Goal: Book appointment/travel/reservation

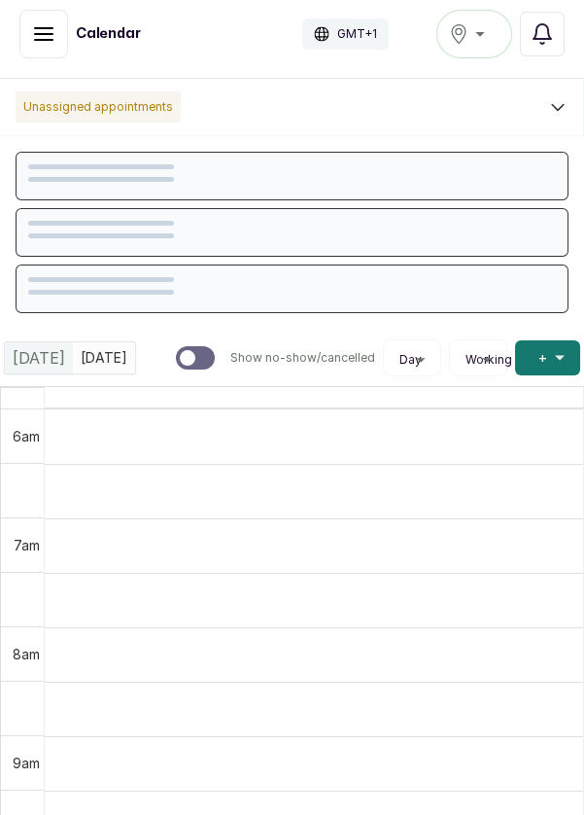
scroll to position [654, 0]
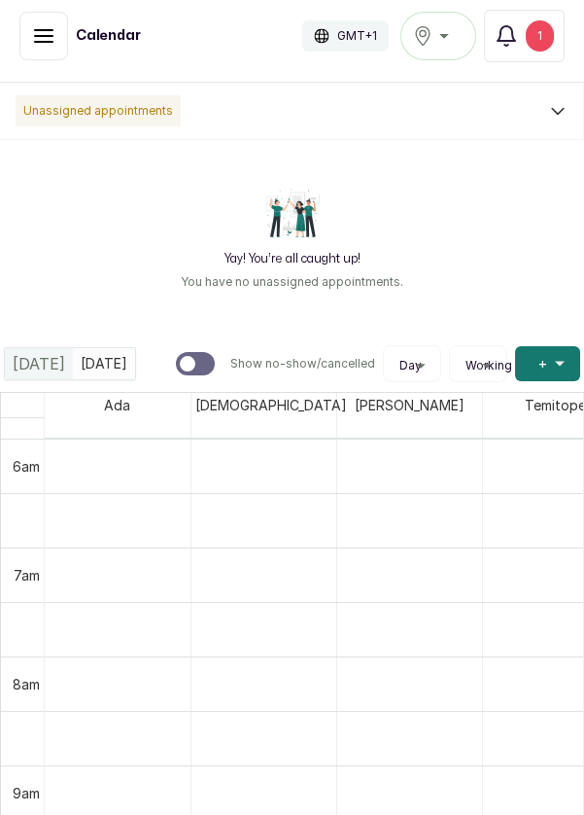
click at [545, 367] on span "+" at bounding box center [542, 363] width 9 height 19
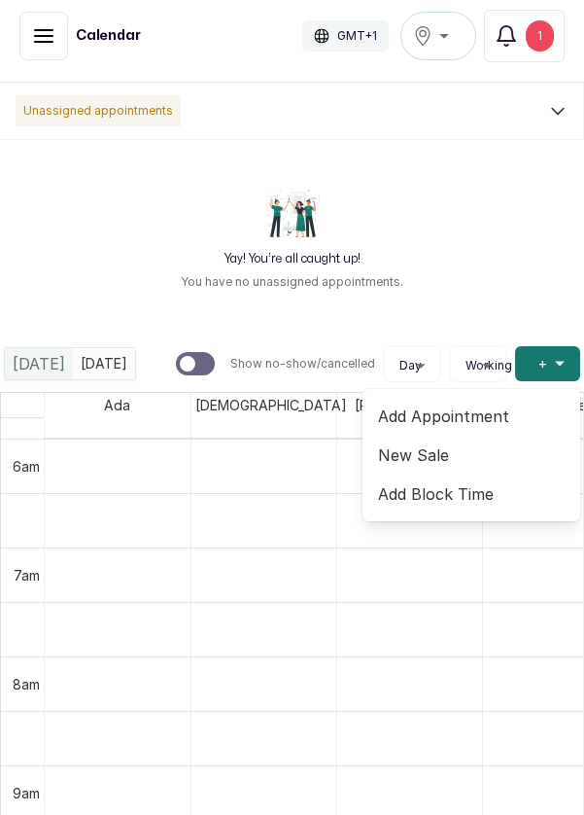
click at [466, 420] on span "Add Appointment" at bounding box center [471, 415] width 187 height 23
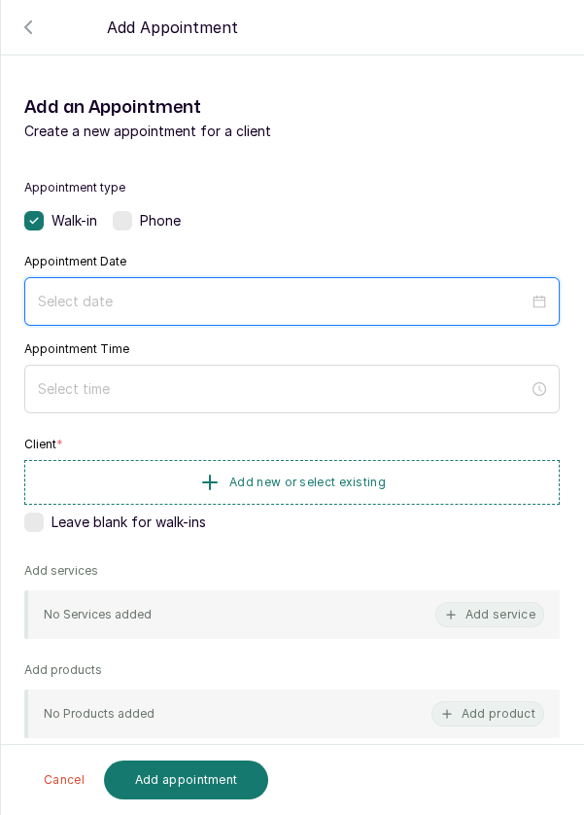
click at [280, 299] on input at bounding box center [283, 301] width 491 height 21
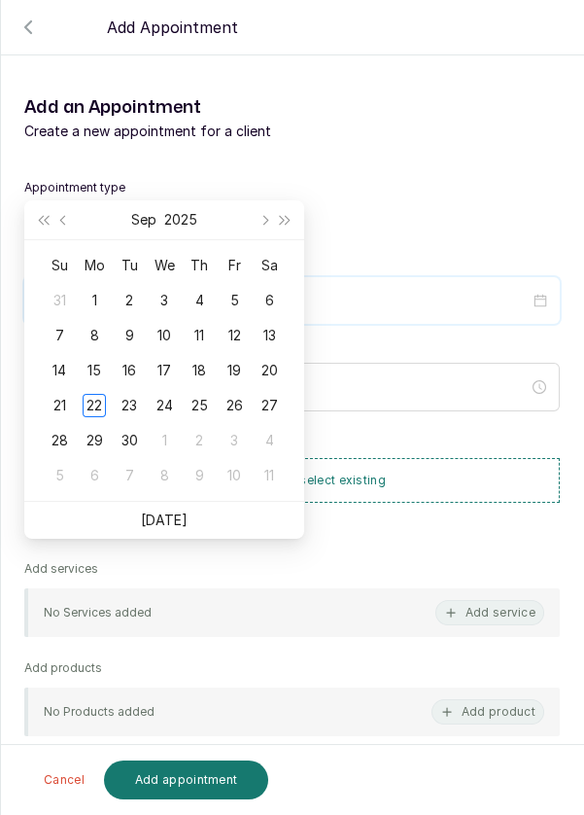
scroll to position [157, 0]
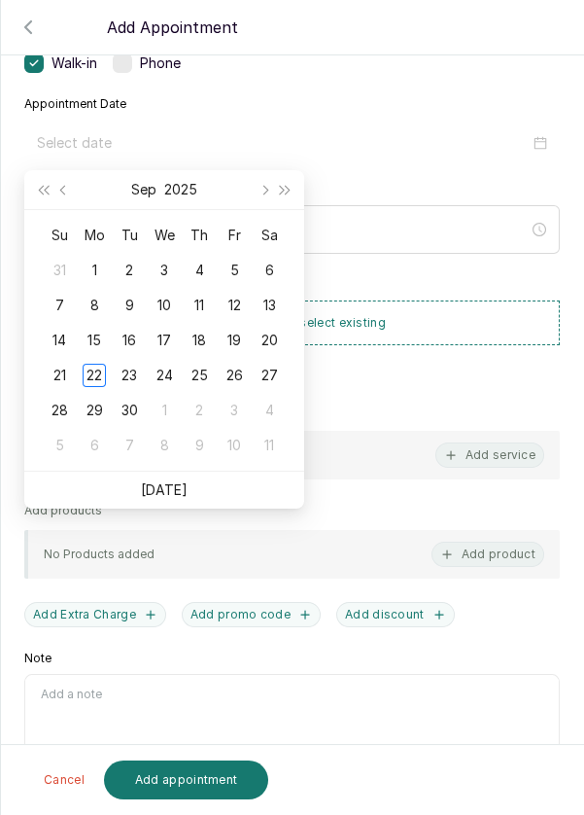
click at [133, 393] on td "30" at bounding box center [129, 410] width 35 height 35
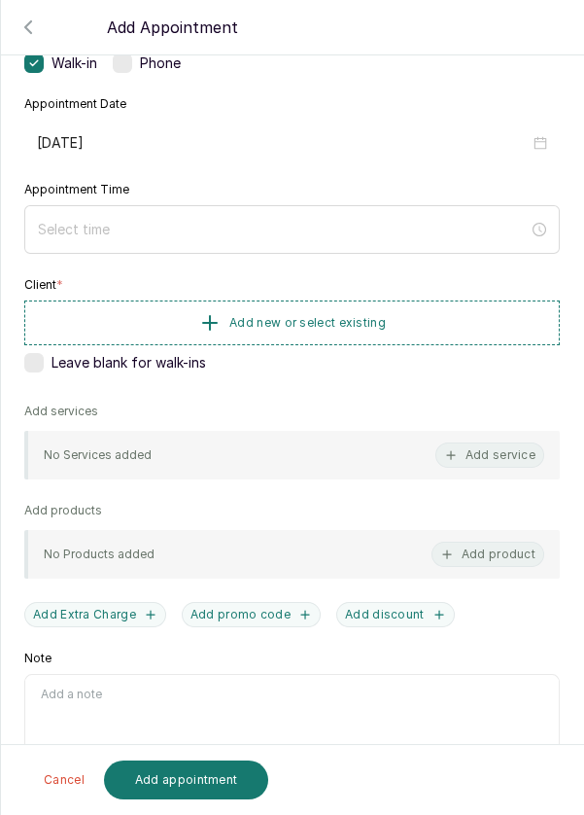
type input "[DATE]"
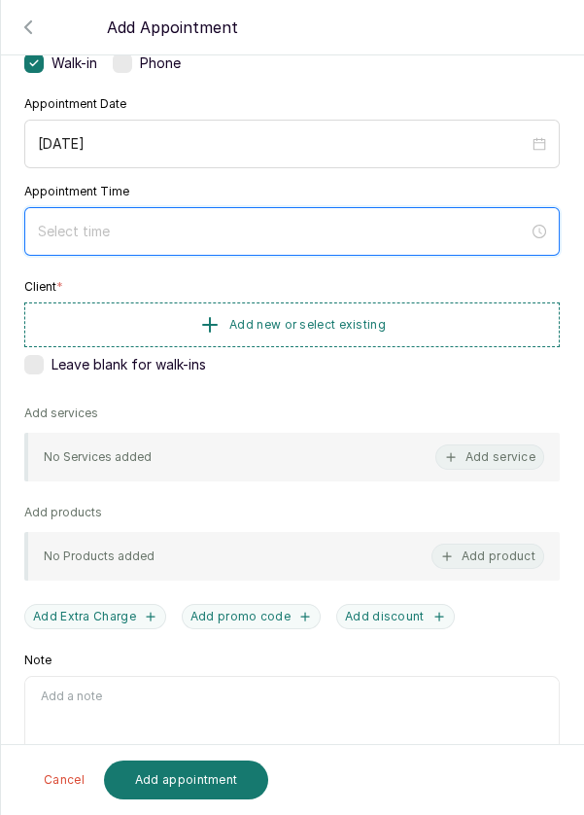
click at [179, 235] on input at bounding box center [283, 231] width 491 height 21
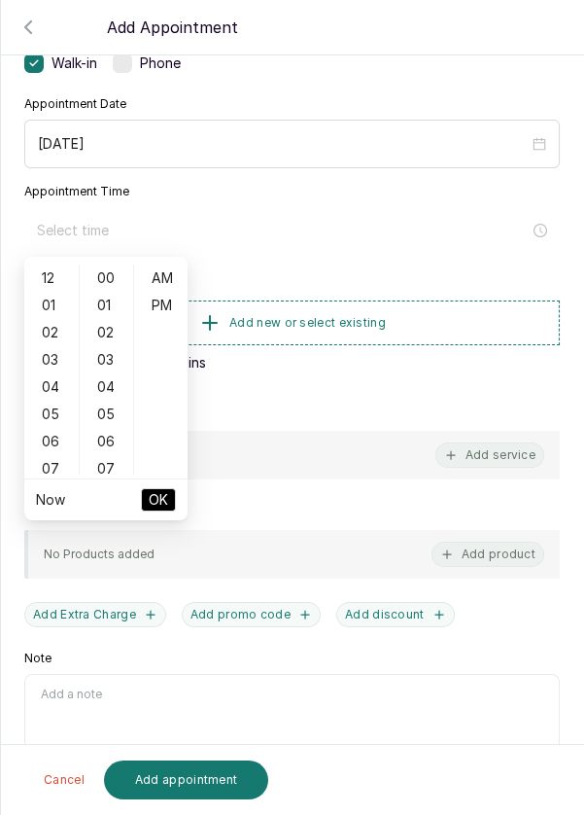
click at [50, 449] on div "06" at bounding box center [51, 441] width 47 height 27
click at [48, 398] on div "10" at bounding box center [51, 386] width 47 height 27
type input "10:00 am"
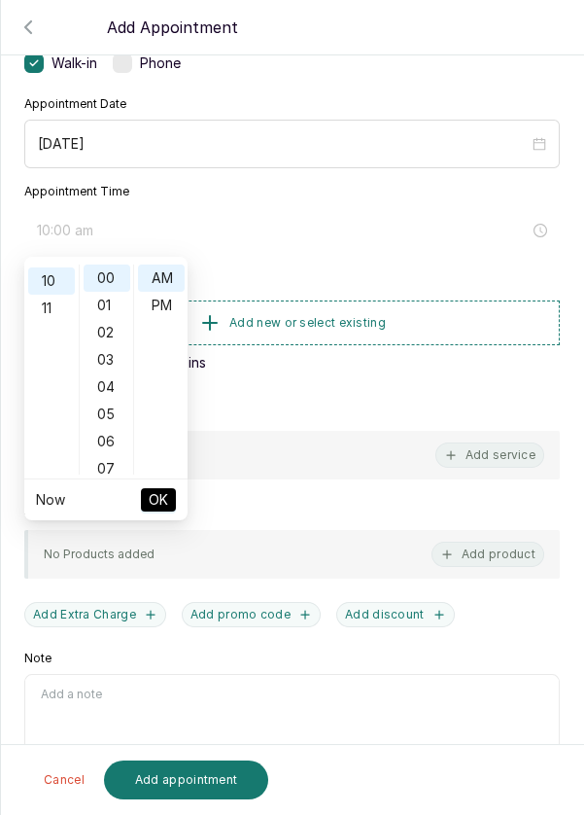
scroll to position [272, 0]
click at [169, 507] on button "OK" at bounding box center [158, 499] width 35 height 23
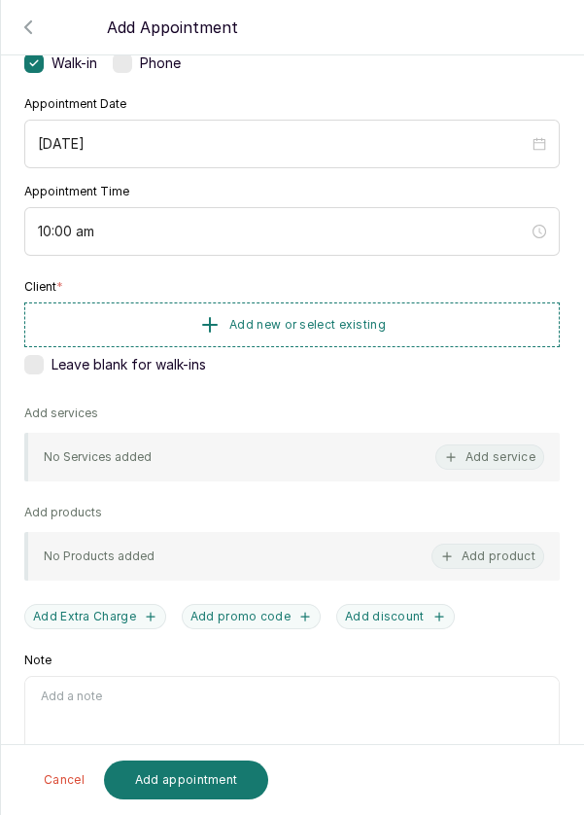
click at [294, 327] on span "Add new or select existing" at bounding box center [307, 325] width 156 height 16
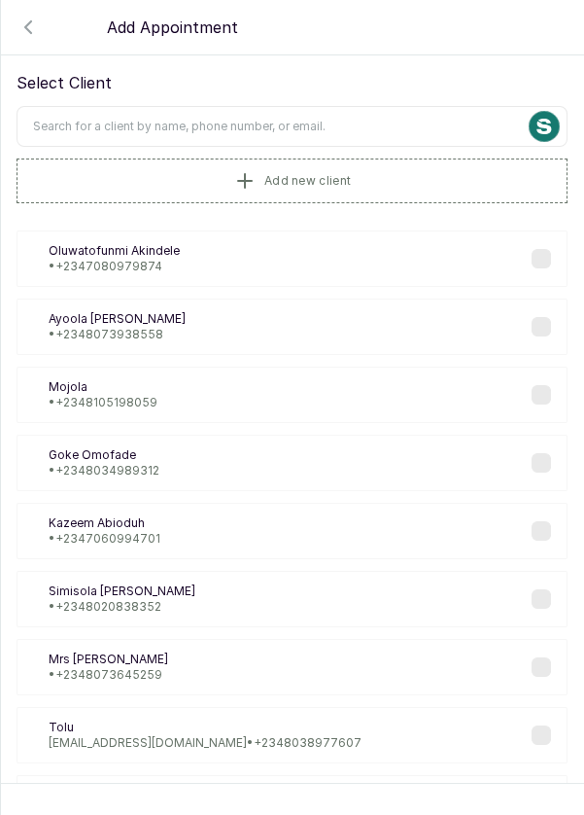
scroll to position [28, 0]
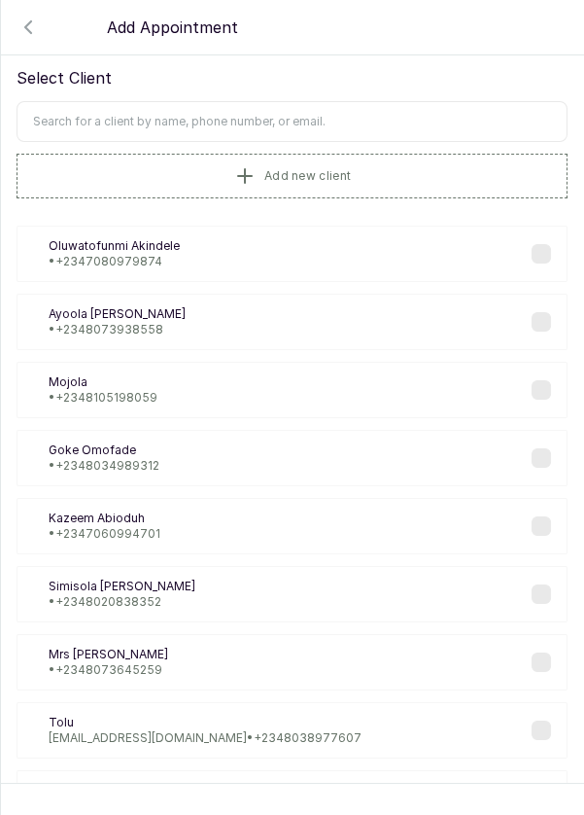
click at [367, 127] on input "text" at bounding box center [292, 121] width 551 height 41
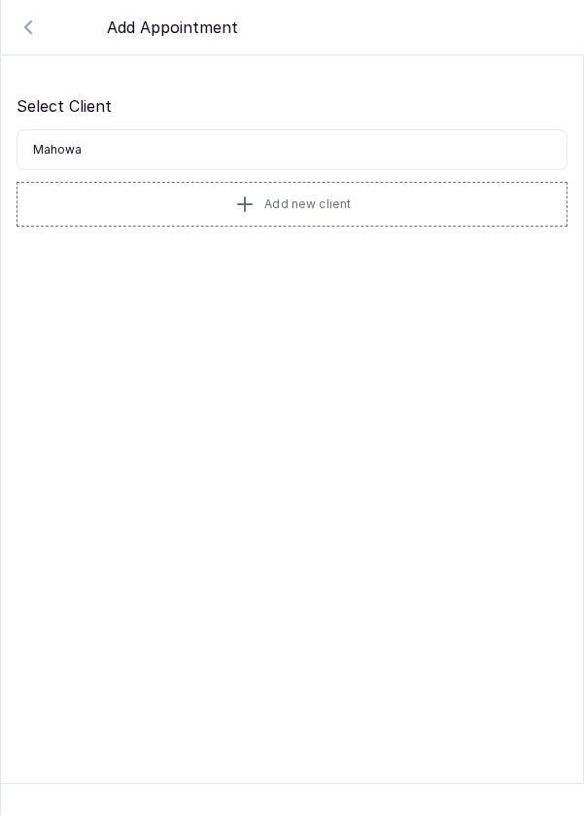
scroll to position [0, 0]
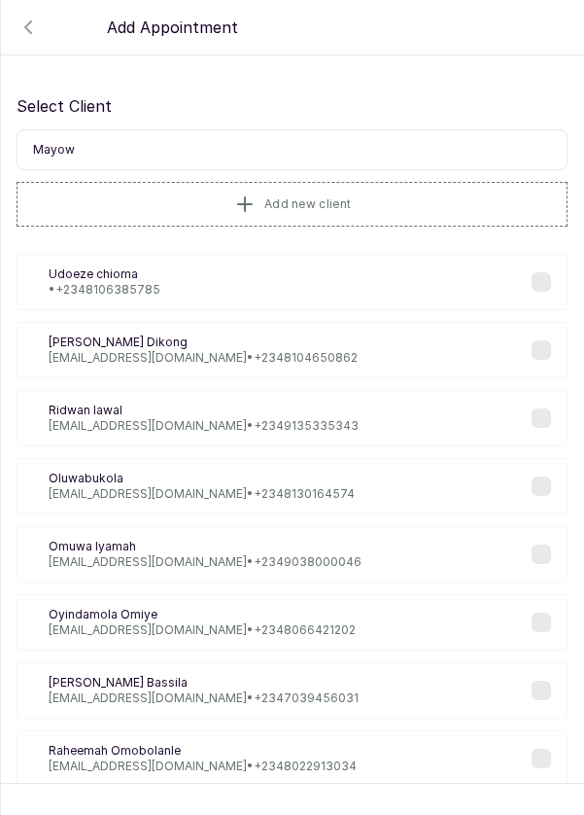
type input "Mayowa"
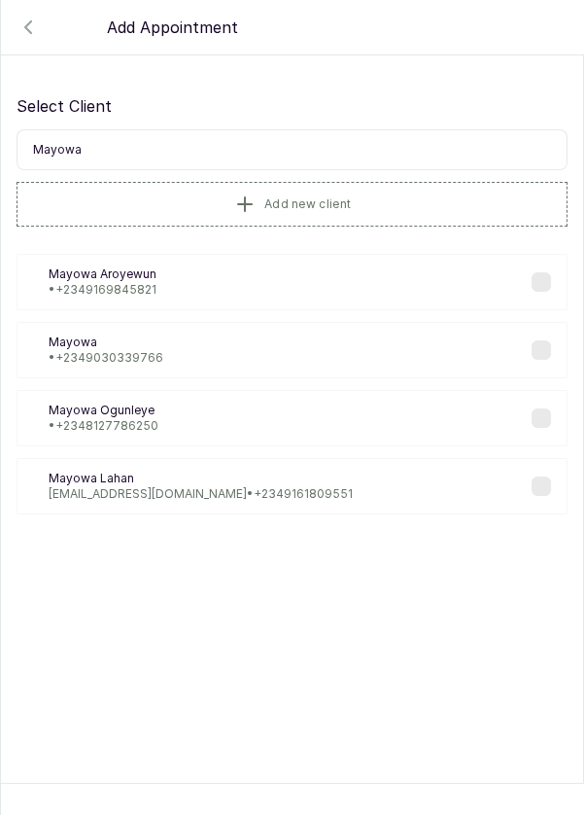
click at [204, 368] on div "[PERSON_NAME] • [PHONE_NUMBER]" at bounding box center [292, 350] width 551 height 56
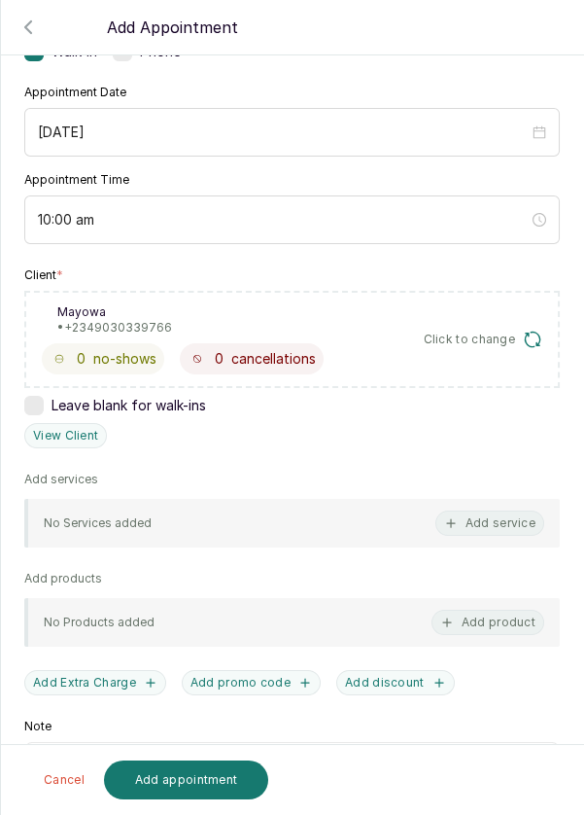
scroll to position [170, 0]
click at [496, 528] on button "Add service" at bounding box center [489, 521] width 109 height 25
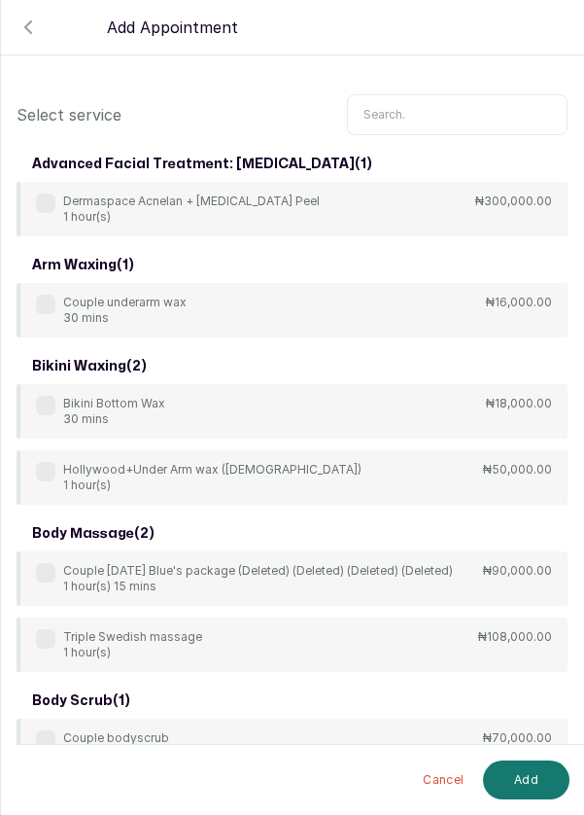
scroll to position [3, 0]
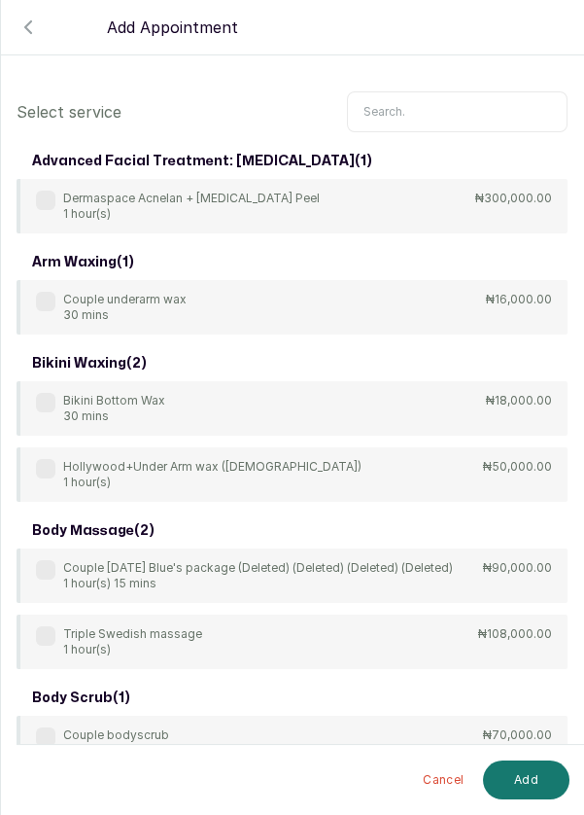
click at [450, 108] on input "text" at bounding box center [457, 111] width 221 height 41
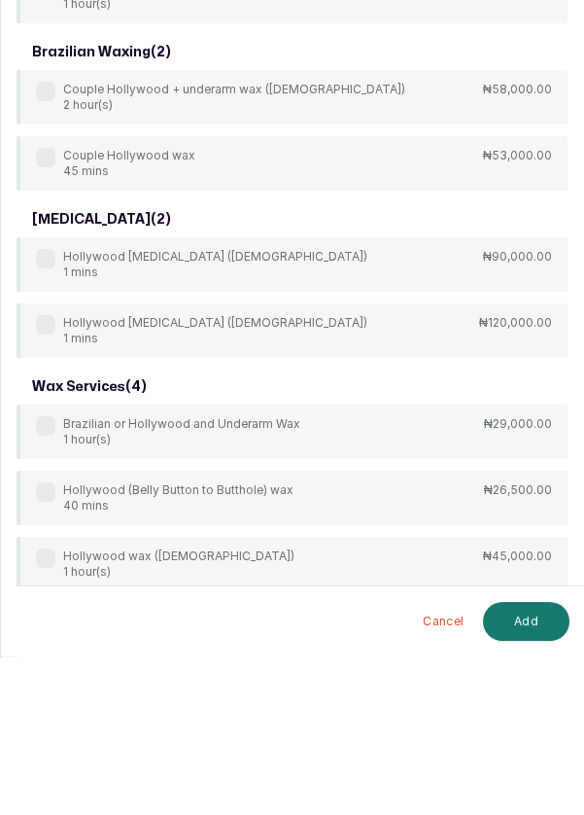
scroll to position [10, 0]
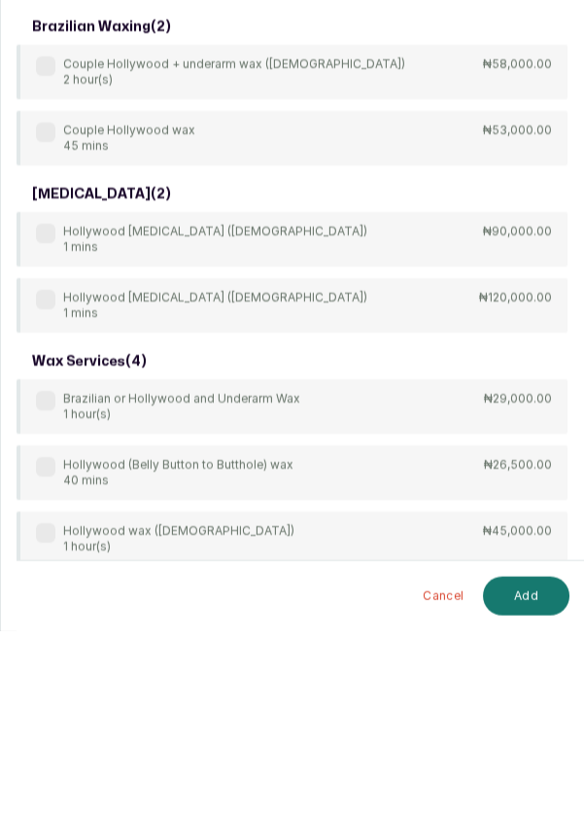
type input "[PERSON_NAME]"
click at [52, 580] on label at bounding box center [45, 583] width 19 height 19
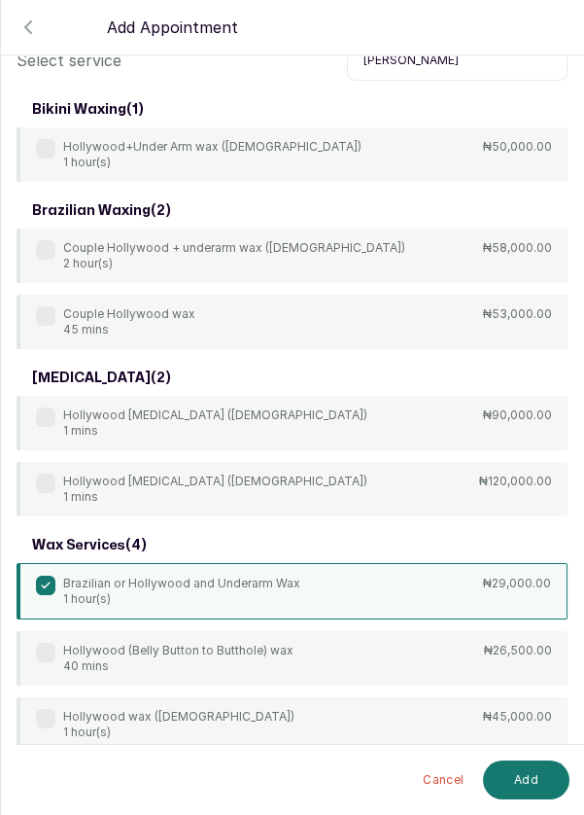
click at [516, 786] on button "Add" at bounding box center [526, 779] width 87 height 39
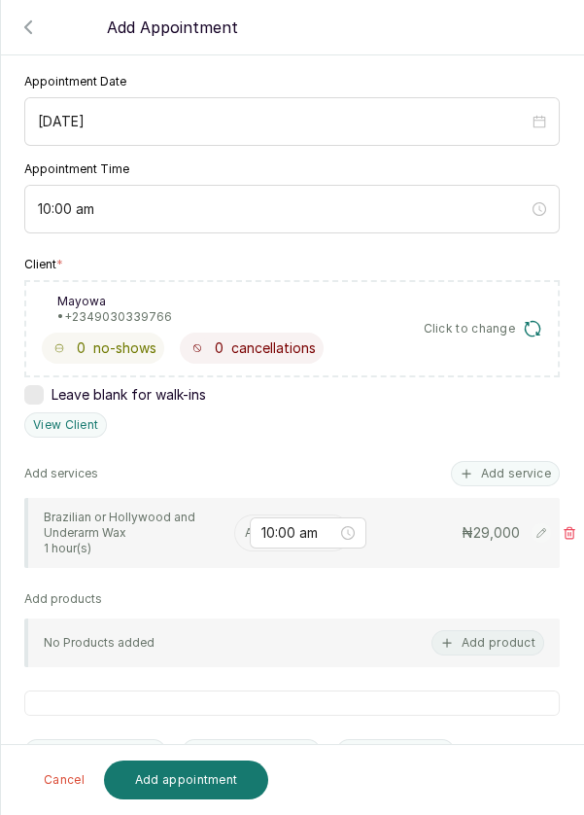
scroll to position [187, 0]
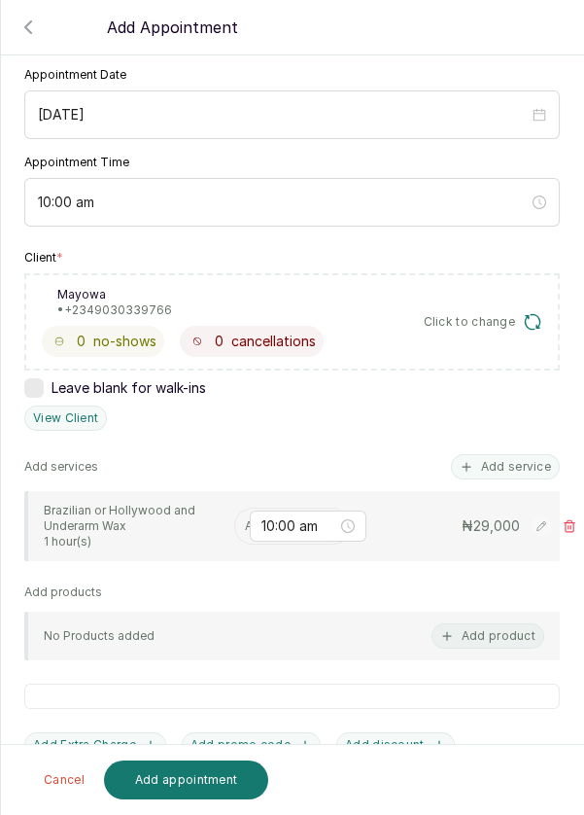
click at [251, 531] on div "10:00 am" at bounding box center [308, 525] width 117 height 31
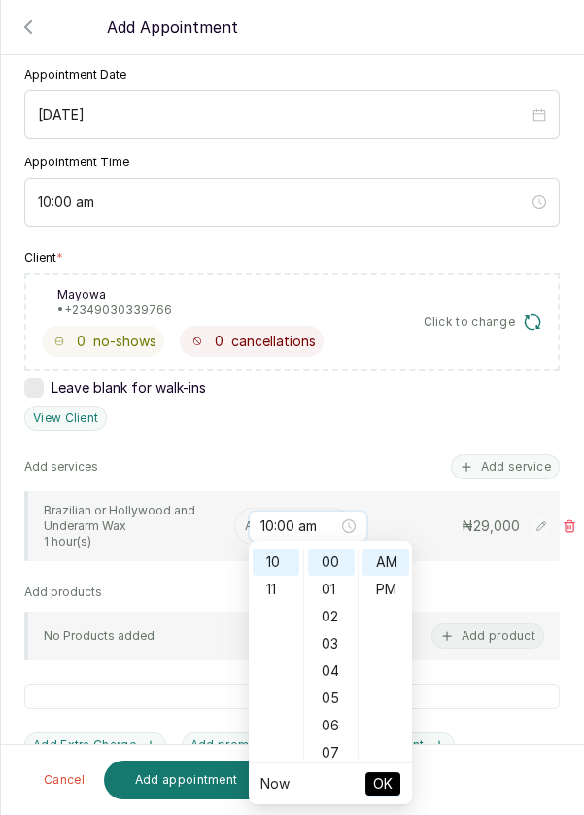
scroll to position [10, 0]
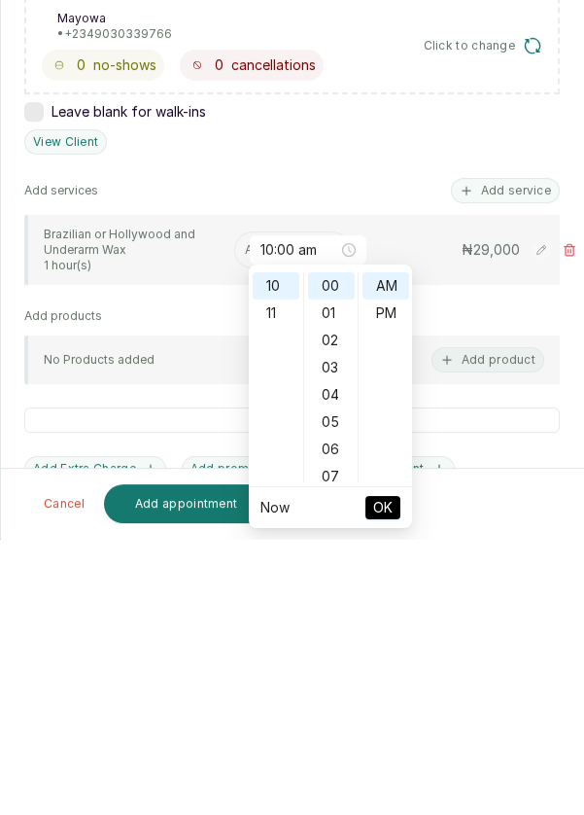
click at [156, 554] on div "Brazilian or Hollywood and Underarm Wax 1 hour(s) Assign 10:00 am ₦ 29,000" at bounding box center [292, 526] width 536 height 70
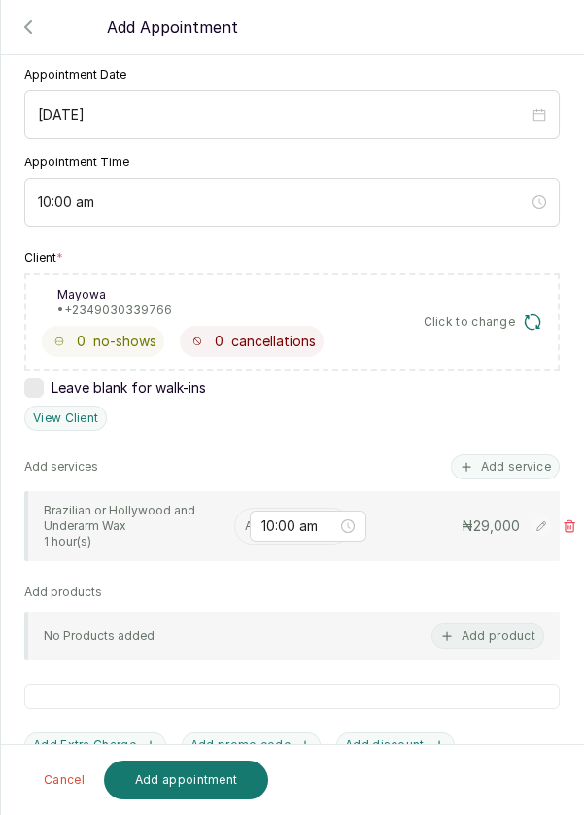
click at [241, 538] on div "Assign" at bounding box center [292, 525] width 117 height 37
click at [243, 538] on div "Assign" at bounding box center [292, 525] width 117 height 37
click at [221, 534] on div "Brazilian or Hollywood and Underarm Wax 1 hour(s) Assign 10:00 am ₦ 29,000" at bounding box center [294, 526] width 501 height 47
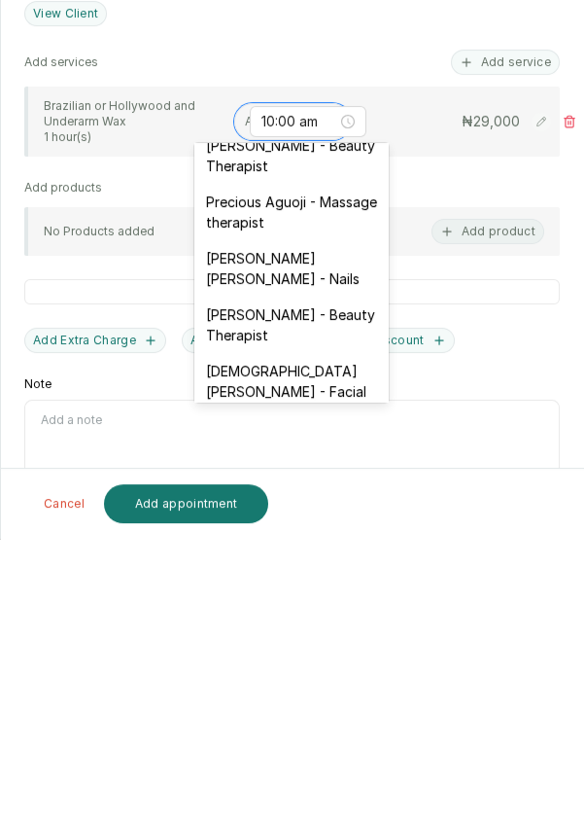
scroll to position [834, 0]
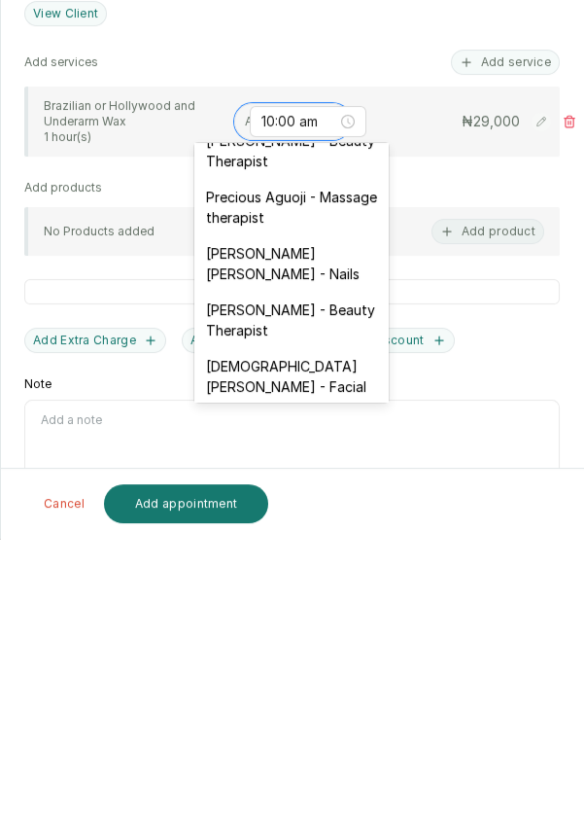
click at [328, 624] on div "[DEMOGRAPHIC_DATA][PERSON_NAME] - Facial" at bounding box center [291, 652] width 194 height 56
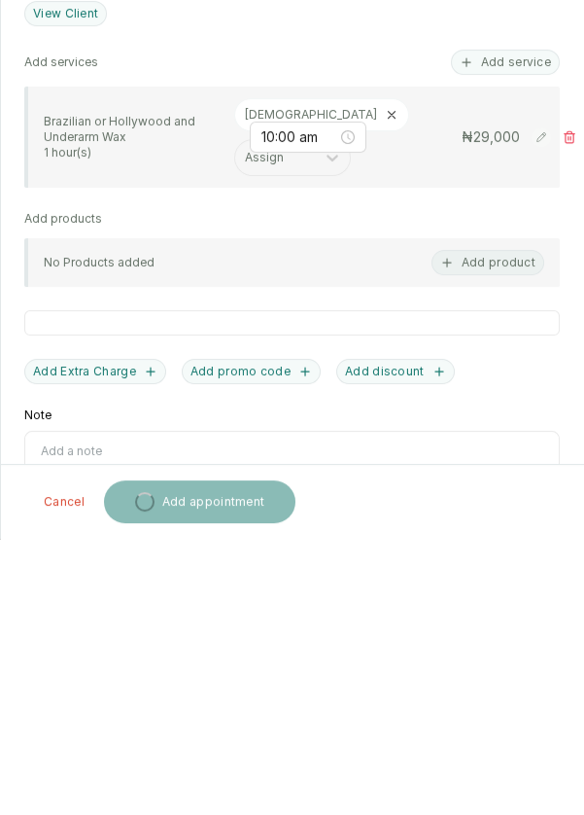
scroll to position [10, 0]
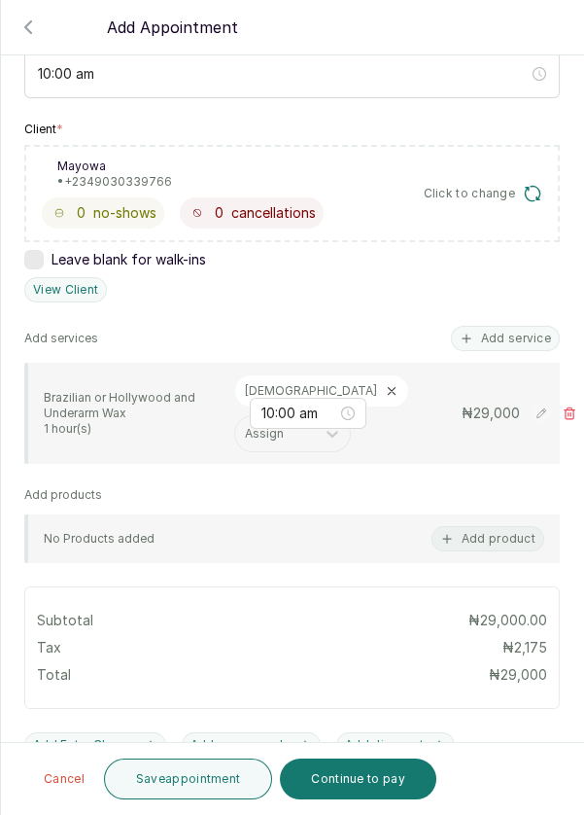
click at [199, 786] on button "Save appointment" at bounding box center [188, 778] width 169 height 41
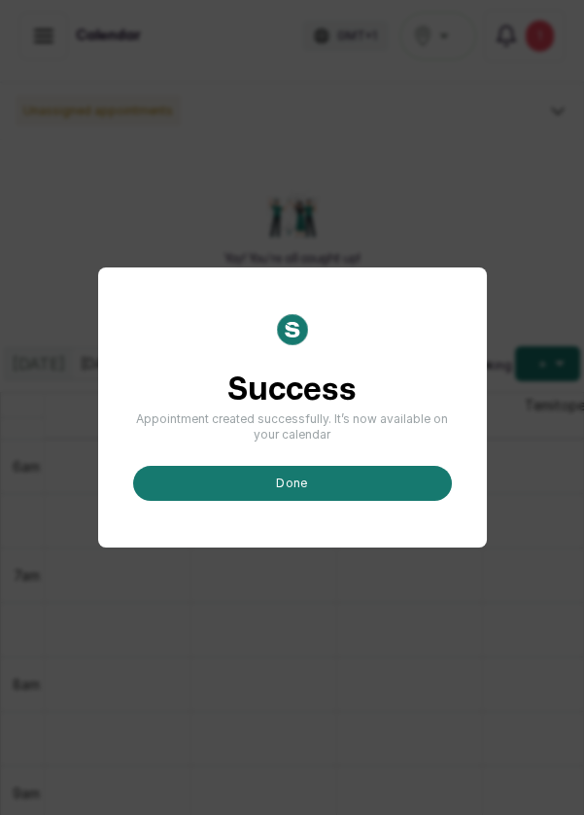
click at [352, 501] on button "done" at bounding box center [292, 483] width 319 height 35
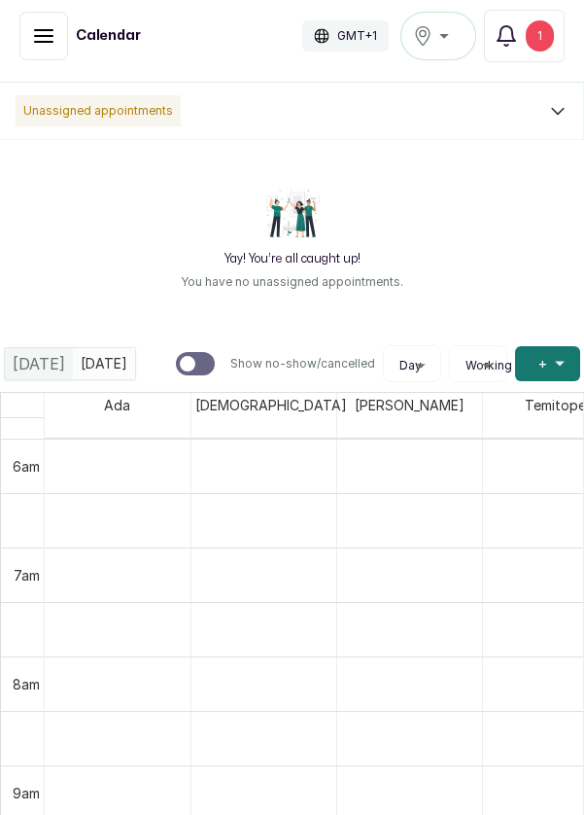
click at [540, 371] on span "+" at bounding box center [542, 363] width 9 height 19
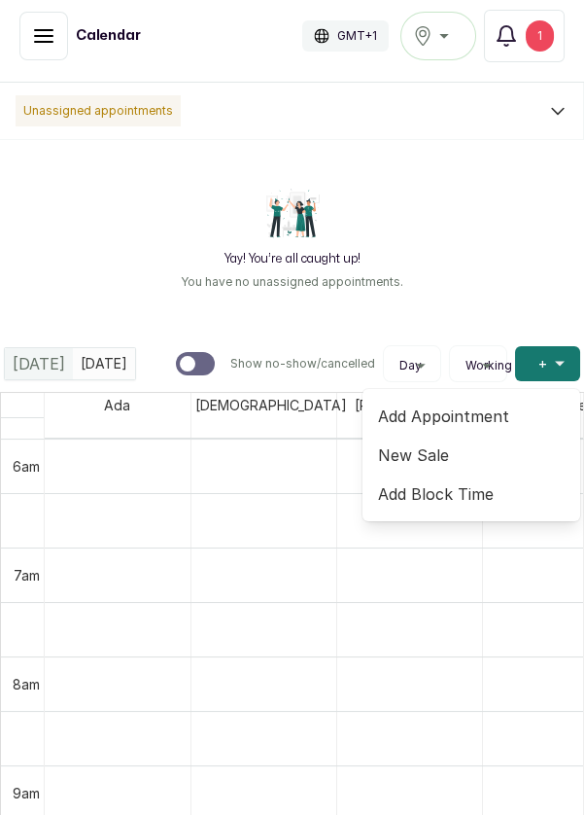
click at [442, 425] on span "Add Appointment" at bounding box center [471, 415] width 187 height 23
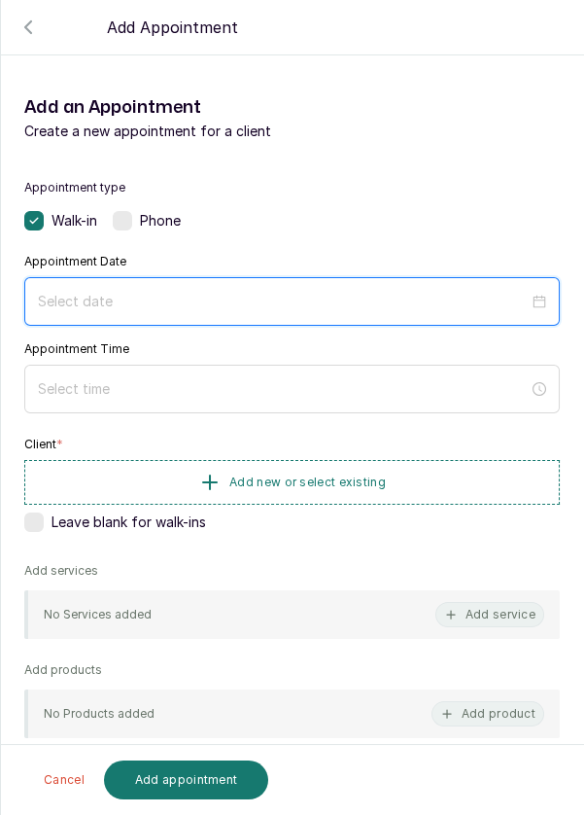
click at [382, 306] on input at bounding box center [283, 301] width 491 height 21
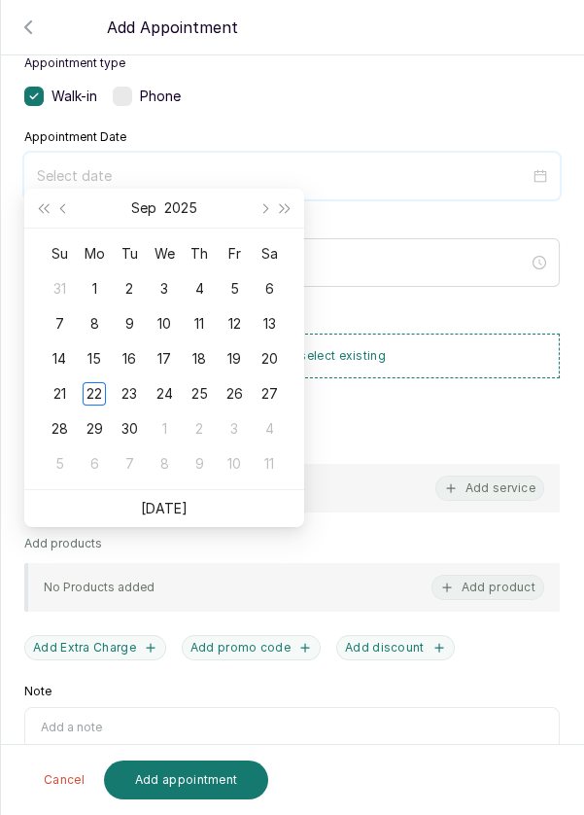
scroll to position [157, 0]
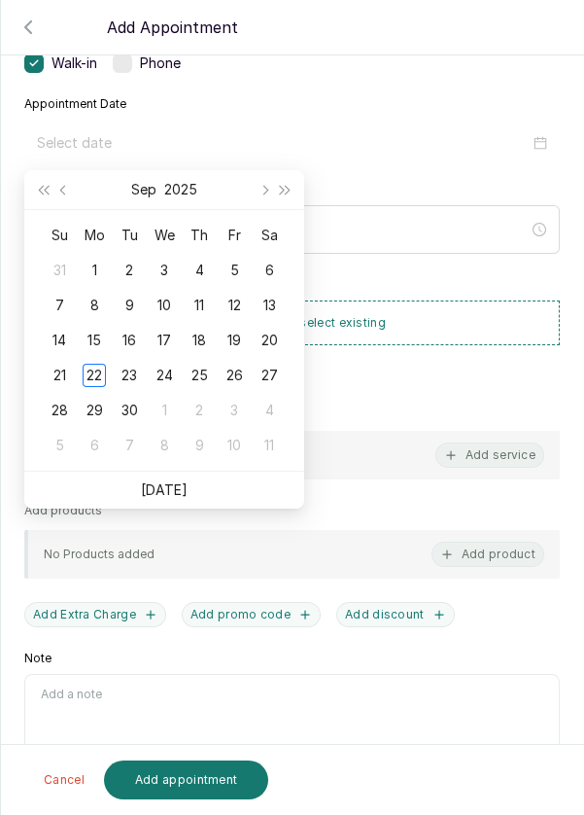
click at [134, 390] on td "23" at bounding box center [129, 375] width 35 height 35
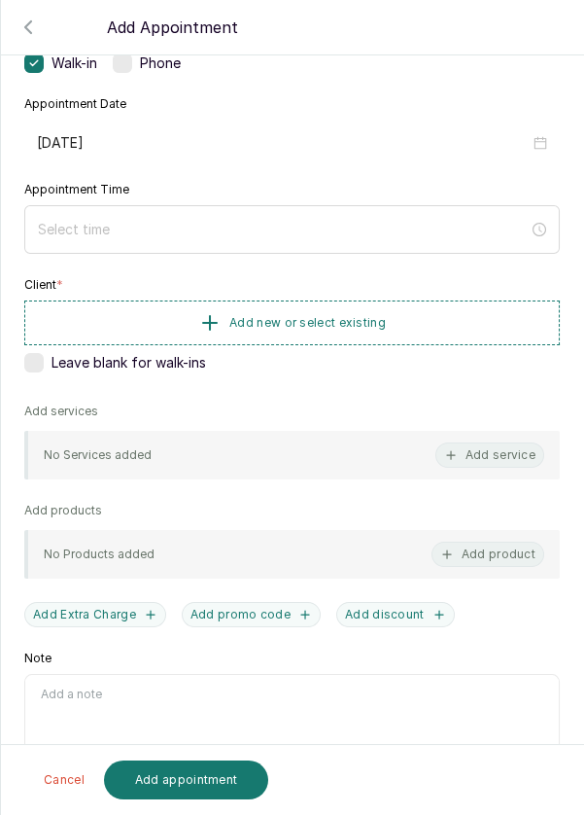
type input "[DATE]"
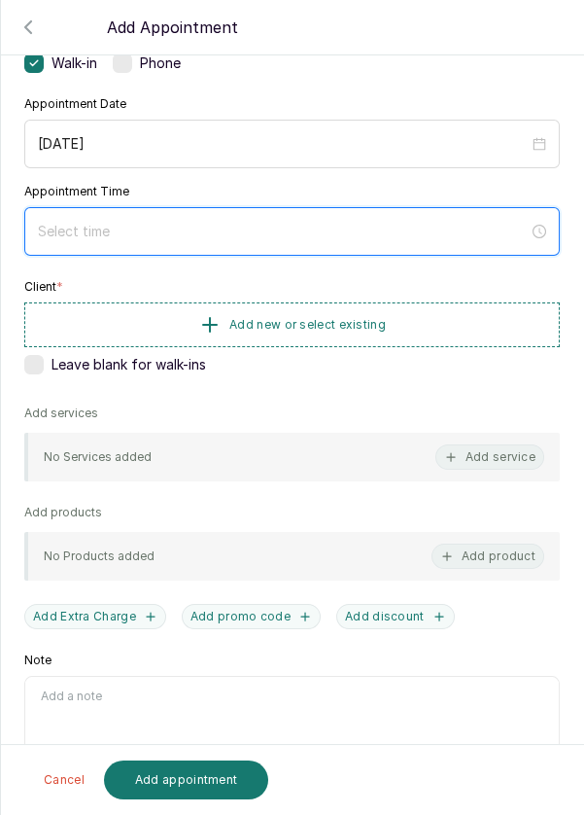
click at [302, 236] on input at bounding box center [283, 231] width 491 height 21
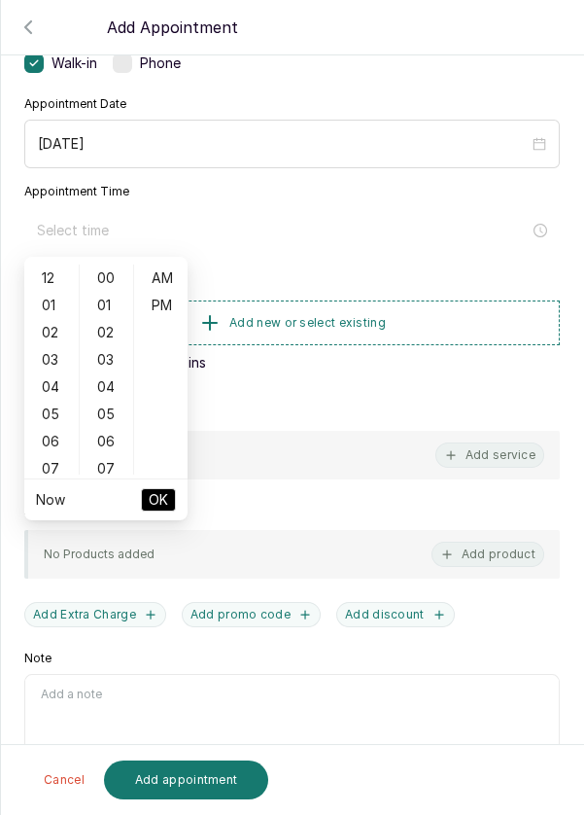
click at [47, 346] on div "03" at bounding box center [51, 359] width 47 height 27
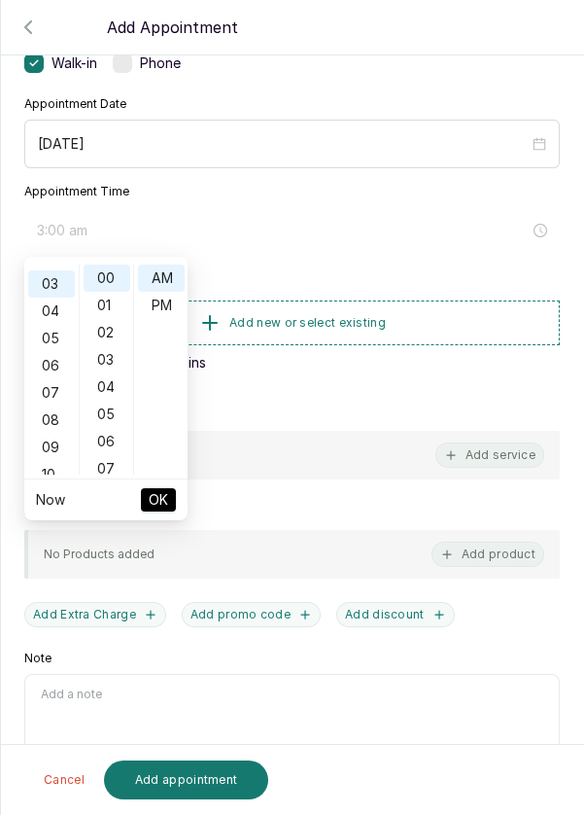
scroll to position [82, 0]
click at [48, 307] on div "02" at bounding box center [51, 297] width 47 height 27
click at [168, 313] on div "PM" at bounding box center [161, 305] width 47 height 27
type input "2:00 pm"
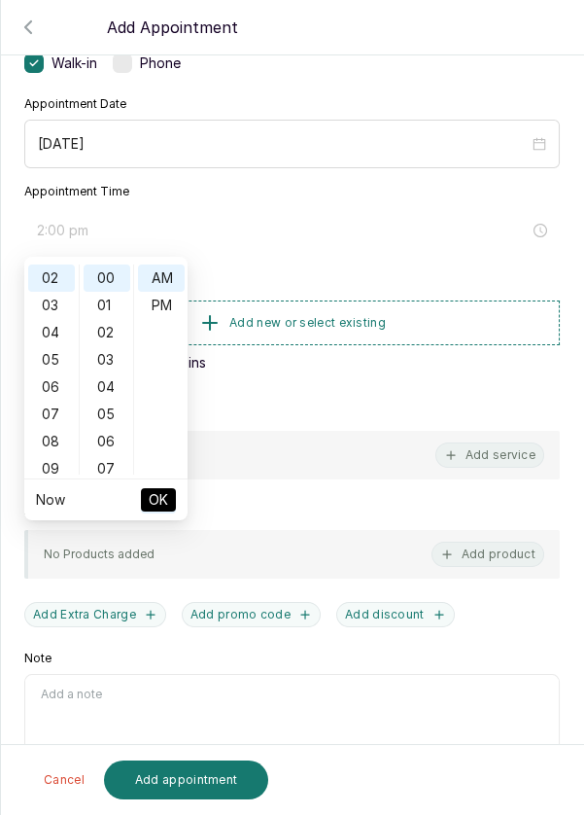
scroll to position [26, 0]
click at [168, 504] on button "OK" at bounding box center [158, 499] width 35 height 23
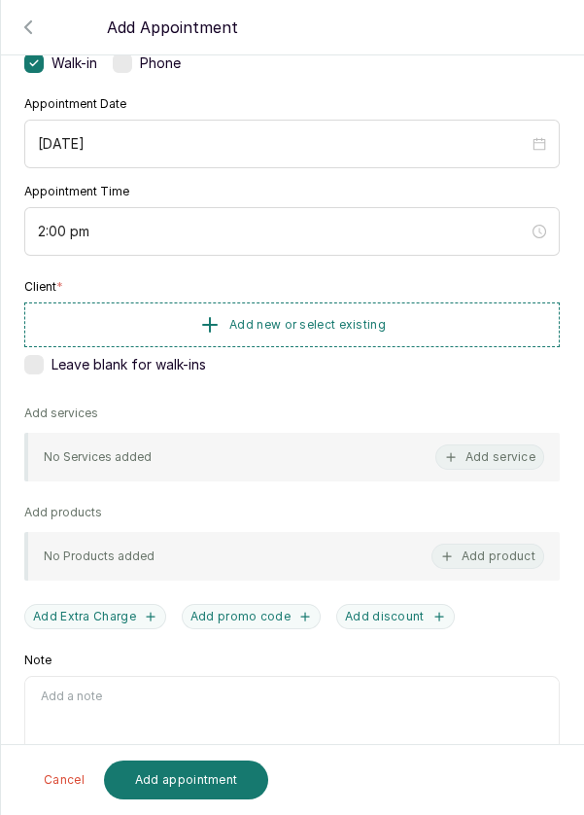
click at [364, 331] on button "Add new or select existing" at bounding box center [292, 324] width 536 height 45
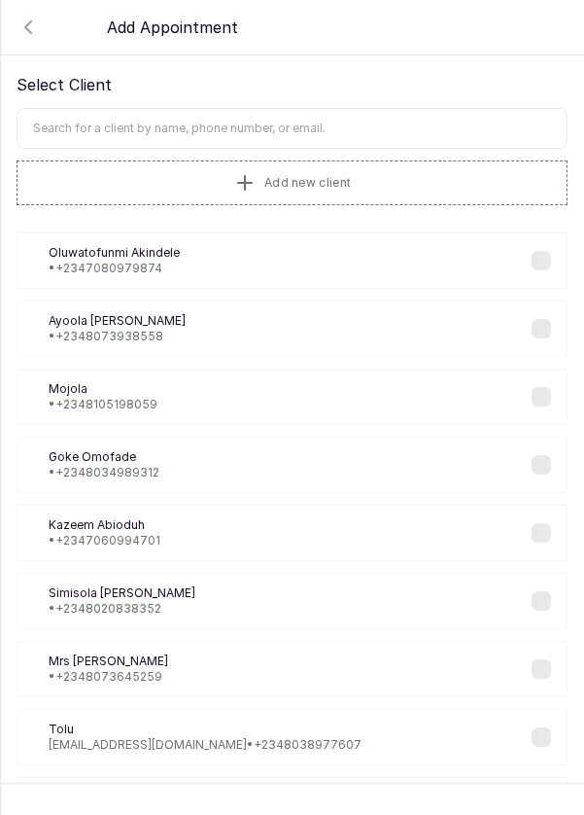
scroll to position [23, 0]
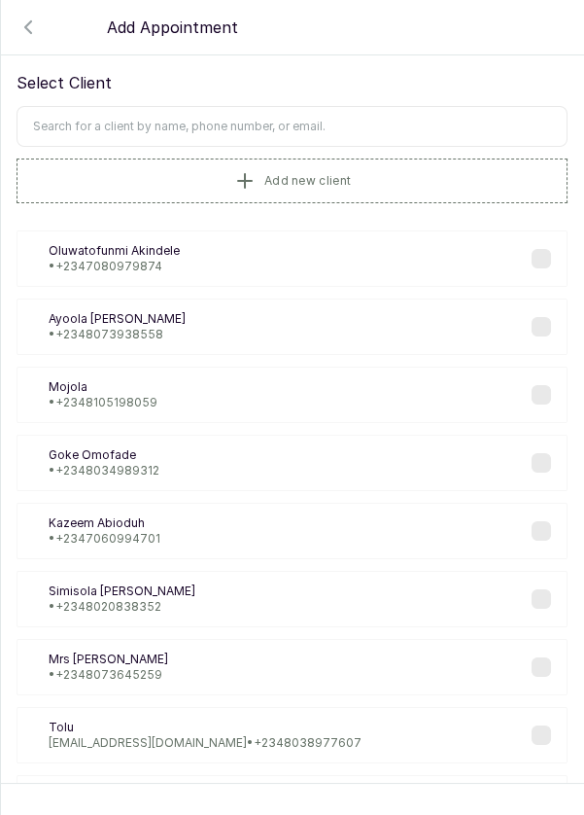
click at [369, 128] on input "text" at bounding box center [292, 126] width 551 height 41
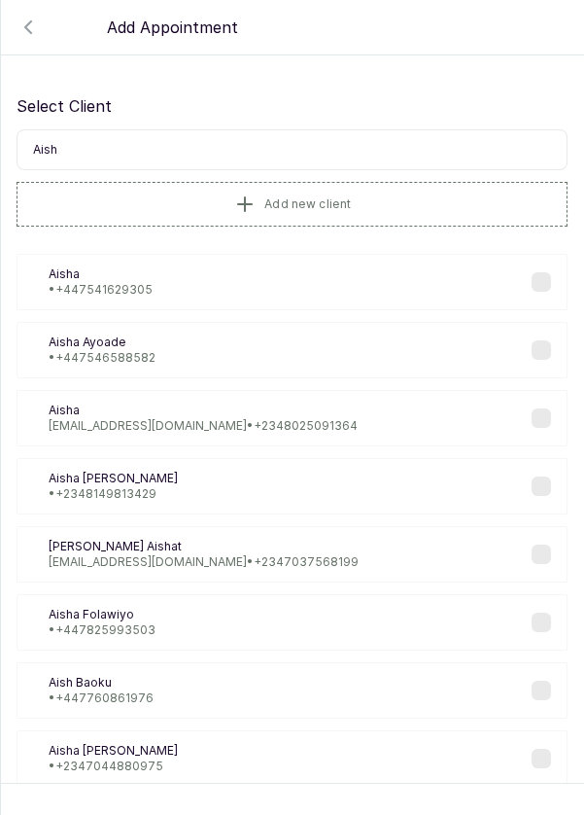
scroll to position [0, 0]
type input "Aisha giw"
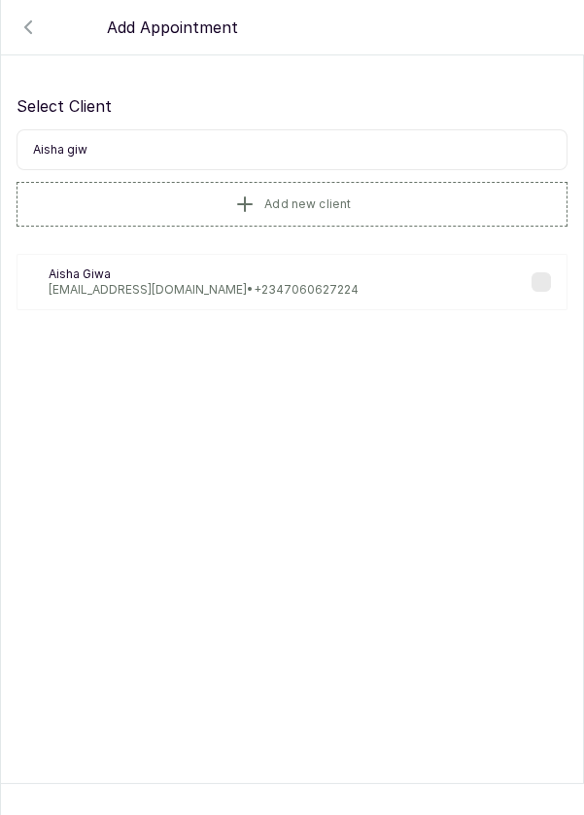
click at [313, 297] on div "AG [PERSON_NAME] [PERSON_NAME][EMAIL_ADDRESS][DOMAIN_NAME] • [PHONE_NUMBER]" at bounding box center [292, 282] width 551 height 56
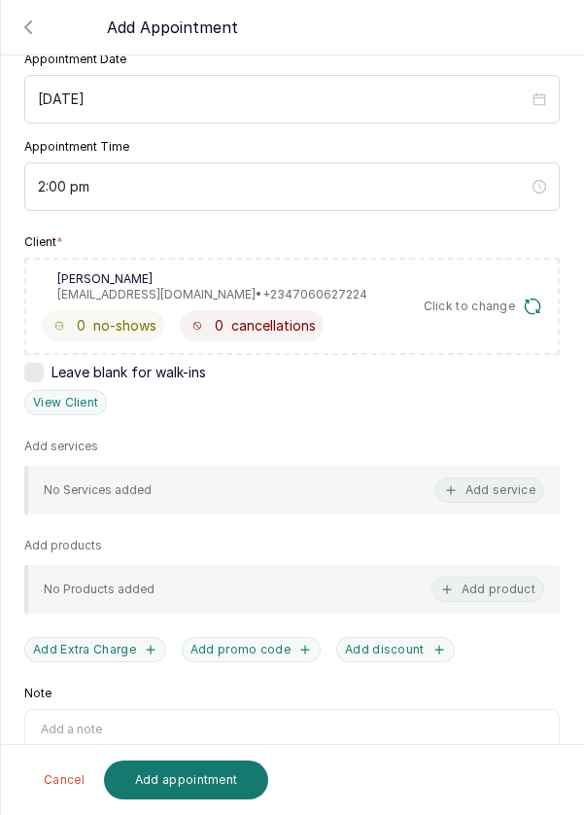
click at [499, 489] on button "Add service" at bounding box center [489, 489] width 109 height 25
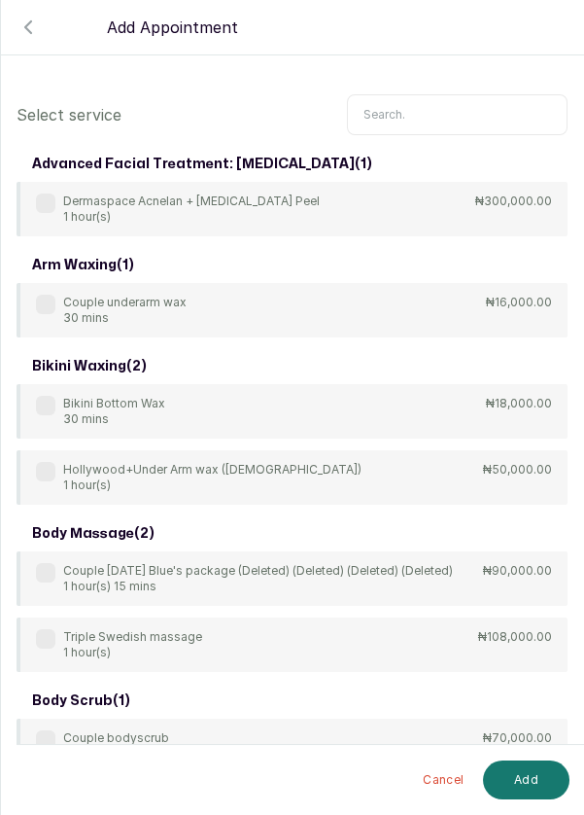
click at [439, 120] on input "text" at bounding box center [457, 114] width 221 height 41
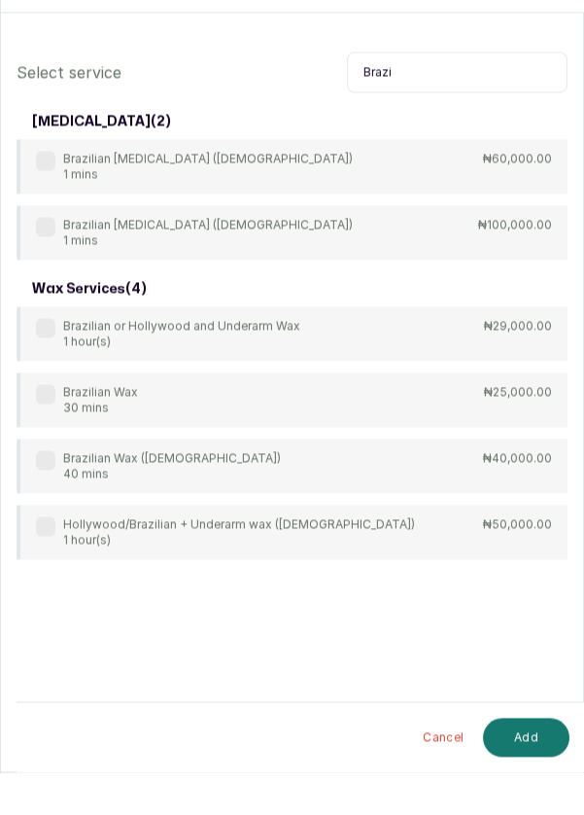
scroll to position [10, 0]
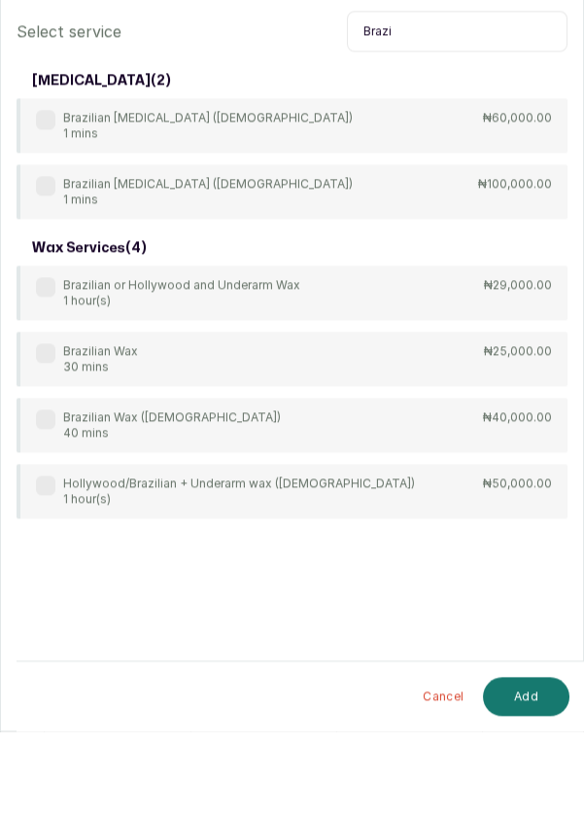
click at [53, 441] on label at bounding box center [45, 436] width 19 height 19
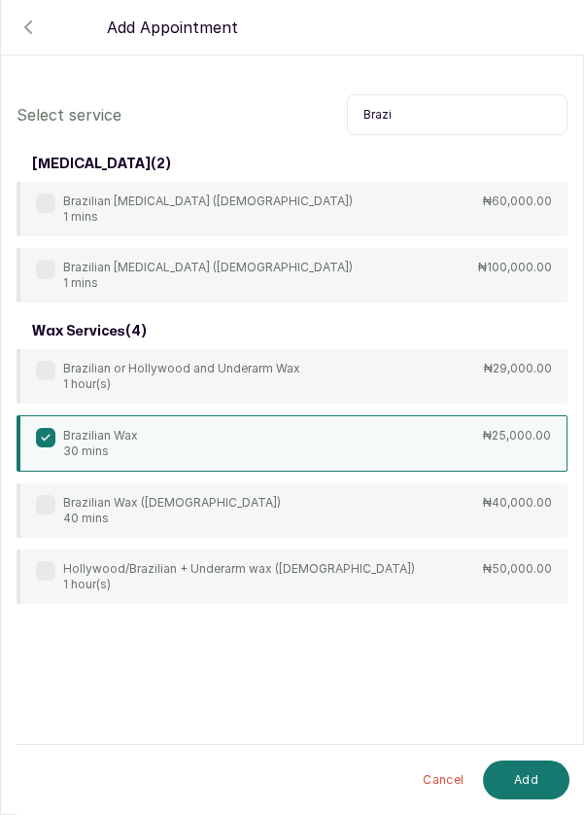
click at [440, 118] on input "Brazi" at bounding box center [457, 114] width 221 height 41
type input "B"
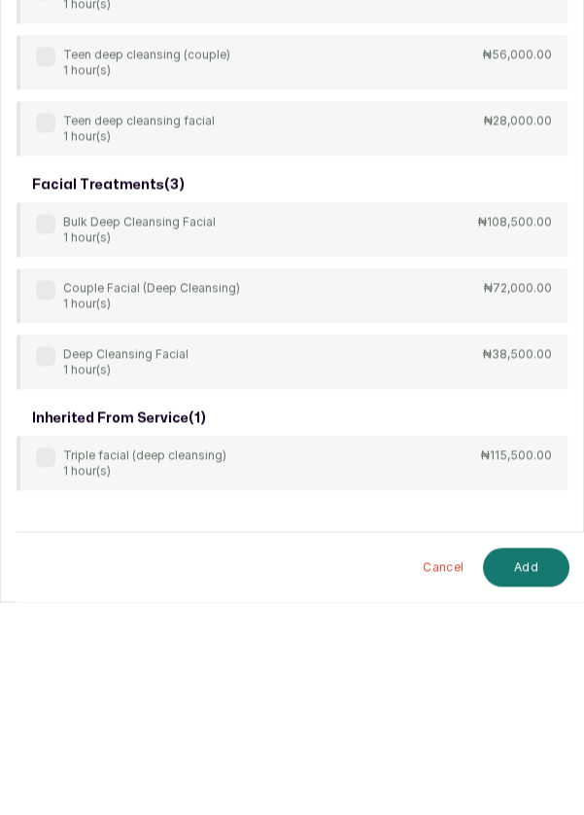
type input "Deep clea"
click at [47, 574] on label at bounding box center [45, 568] width 19 height 19
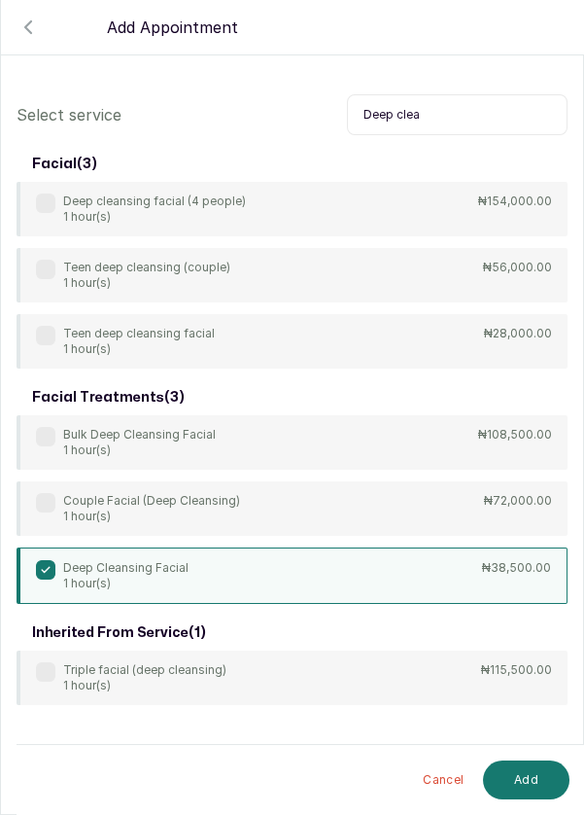
click at [526, 779] on button "Add" at bounding box center [526, 779] width 87 height 39
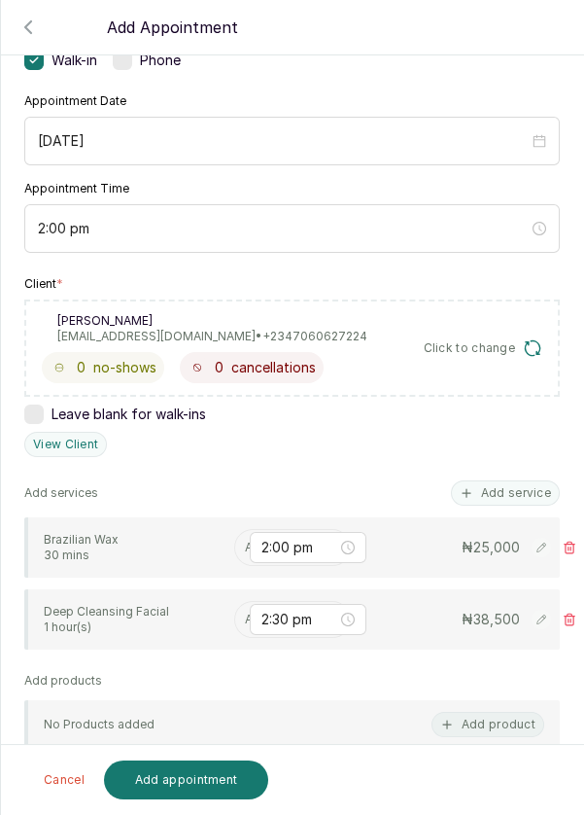
scroll to position [173, 0]
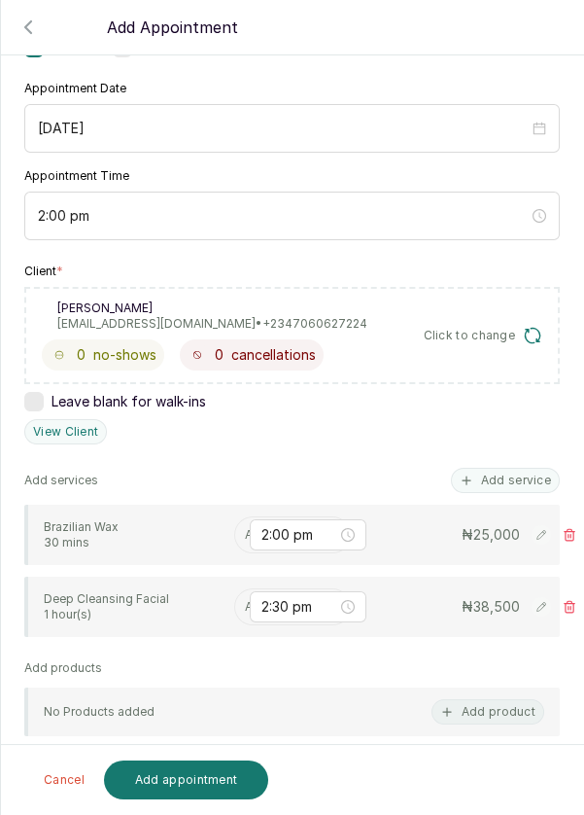
click at [245, 607] on input "text" at bounding box center [246, 607] width 3 height 14
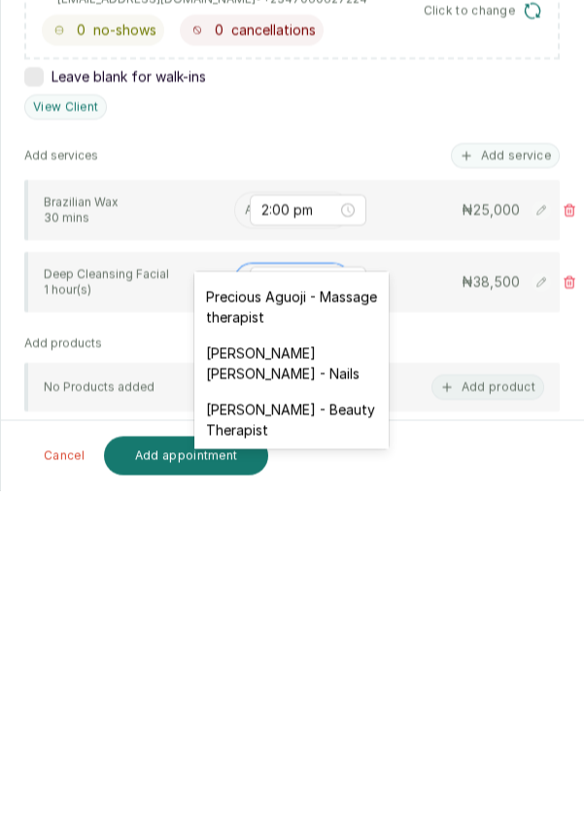
scroll to position [908, 0]
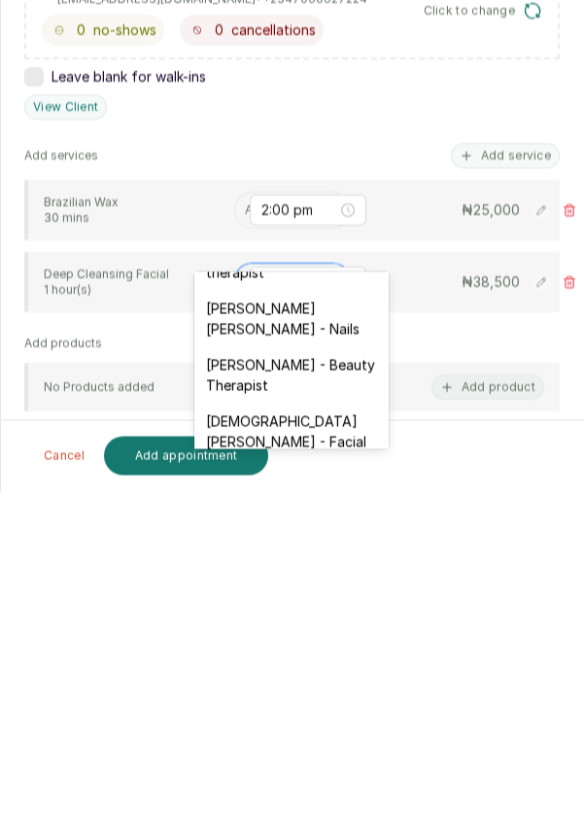
click at [346, 727] on div "[DEMOGRAPHIC_DATA][PERSON_NAME] - Facial" at bounding box center [291, 755] width 194 height 56
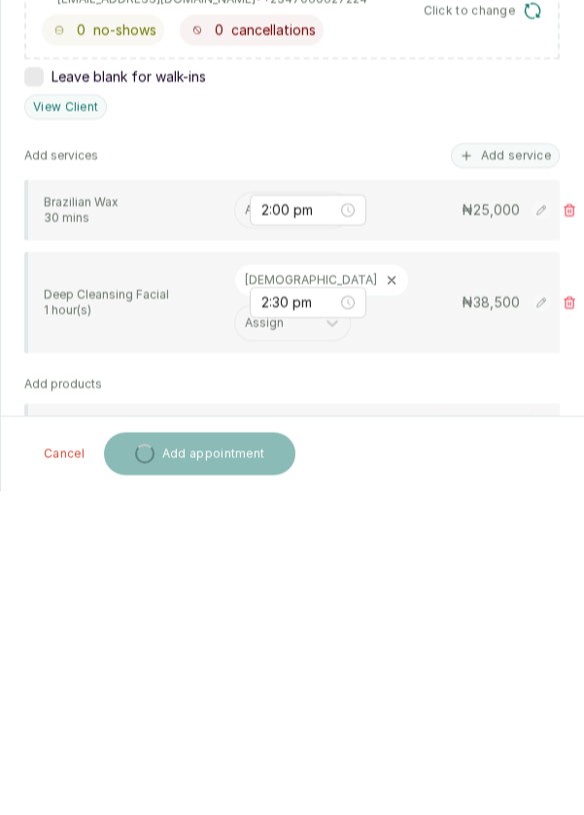
scroll to position [10, 0]
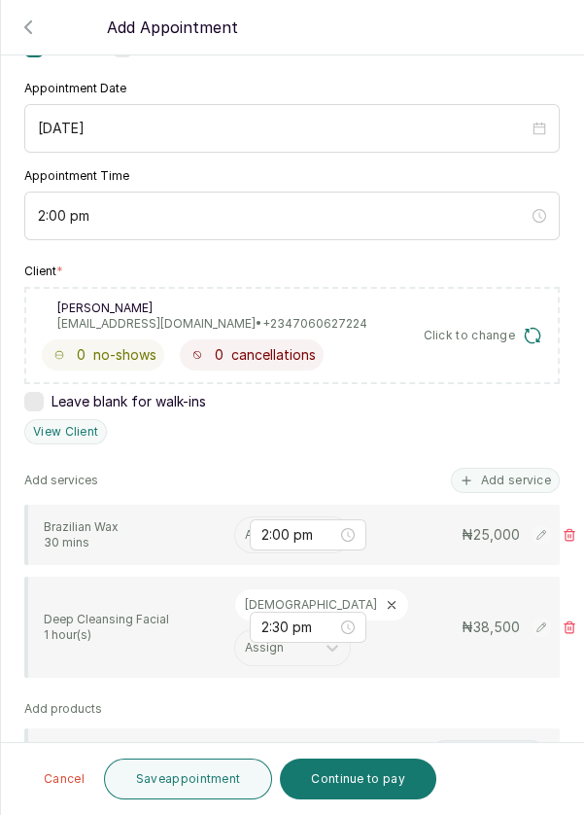
click at [245, 528] on input "text" at bounding box center [246, 535] width 3 height 14
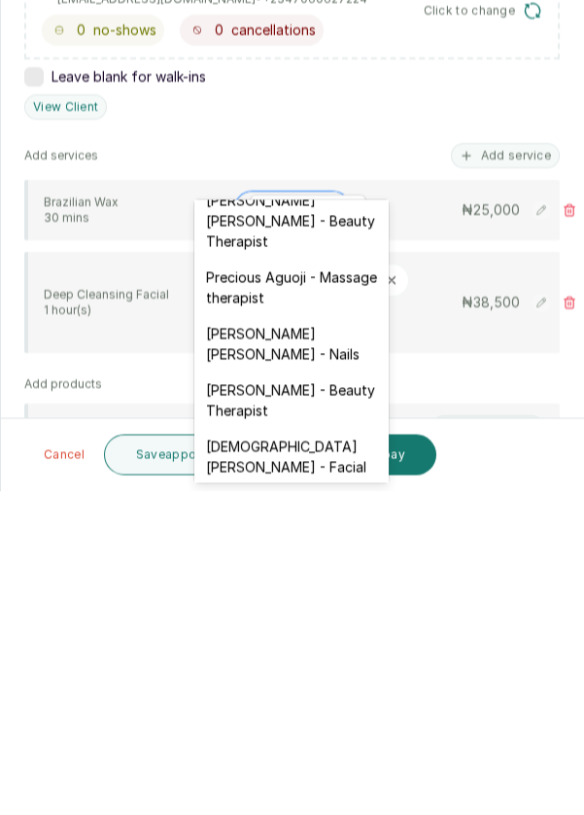
click at [316, 752] on div "[DEMOGRAPHIC_DATA][PERSON_NAME] - Facial" at bounding box center [291, 780] width 194 height 56
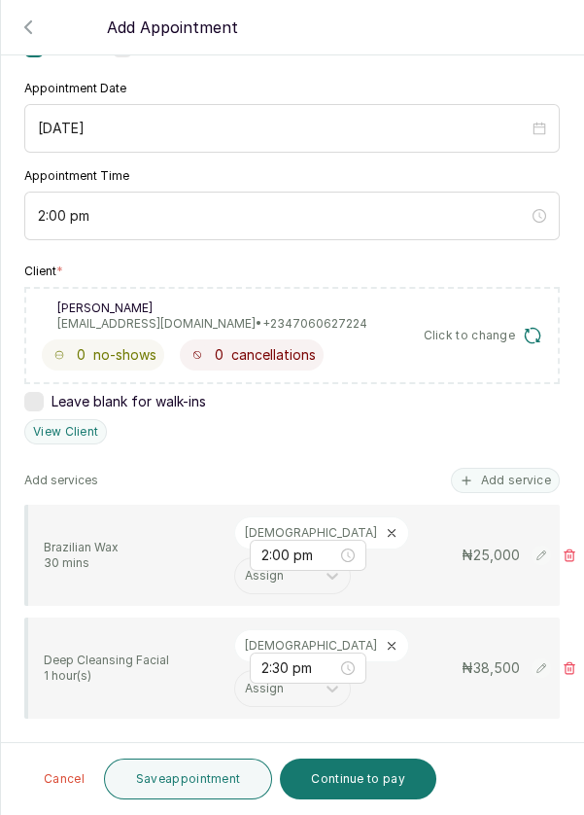
click at [211, 786] on button "Save appointment" at bounding box center [188, 778] width 169 height 41
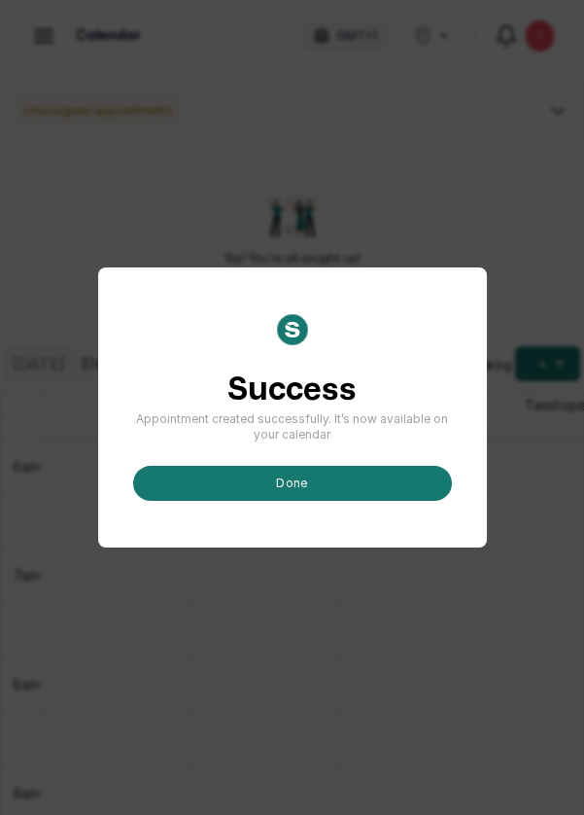
click at [379, 501] on button "done" at bounding box center [292, 483] width 319 height 35
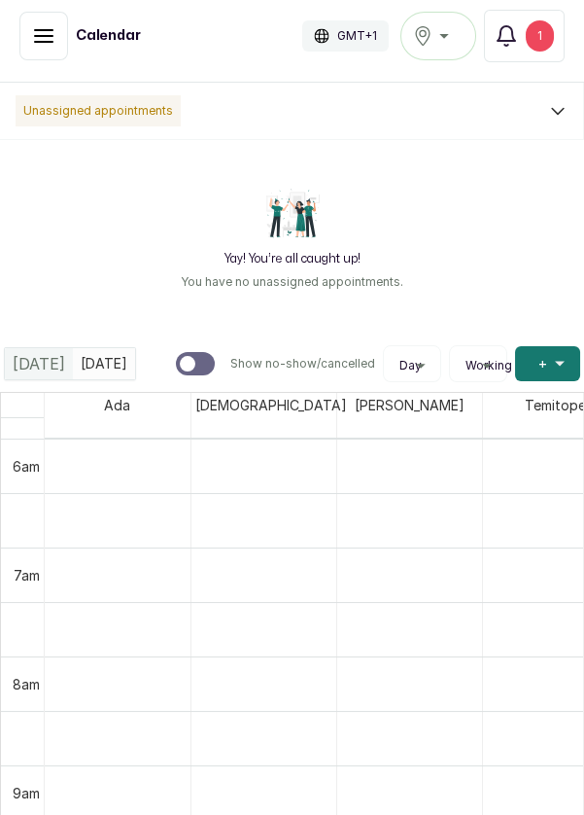
click at [539, 368] on span "+" at bounding box center [542, 363] width 9 height 19
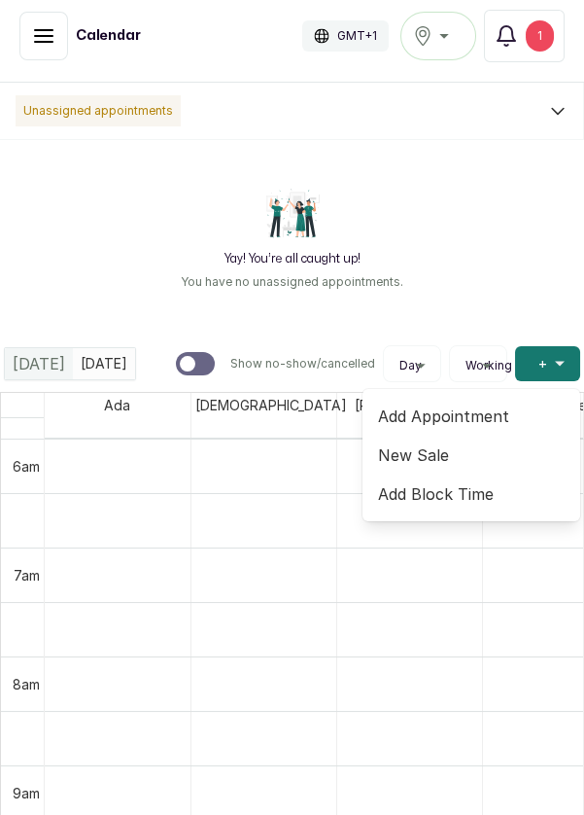
click at [467, 419] on span "Add Appointment" at bounding box center [471, 415] width 187 height 23
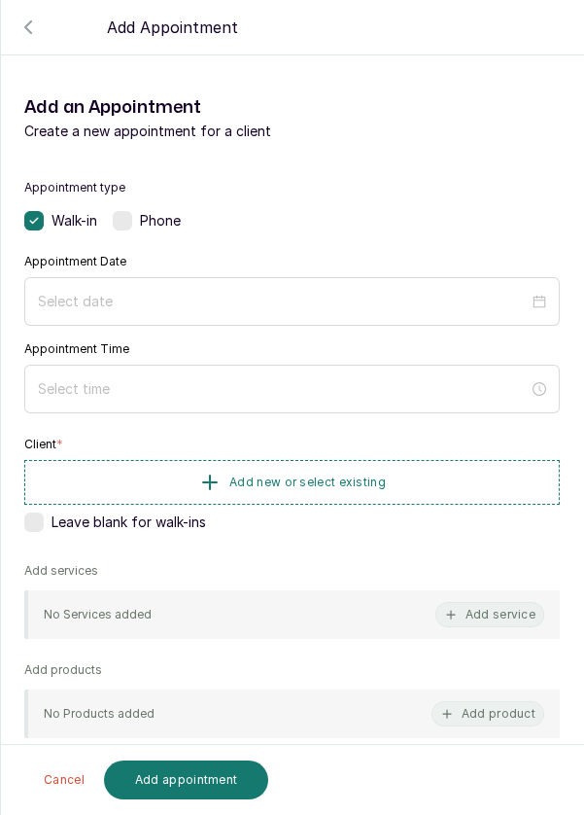
click at [550, 308] on div at bounding box center [292, 301] width 536 height 49
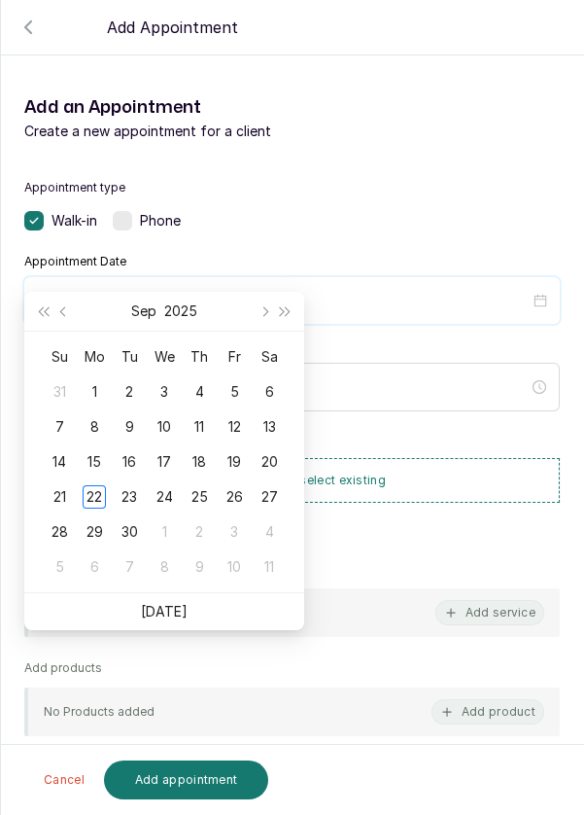
scroll to position [157, 0]
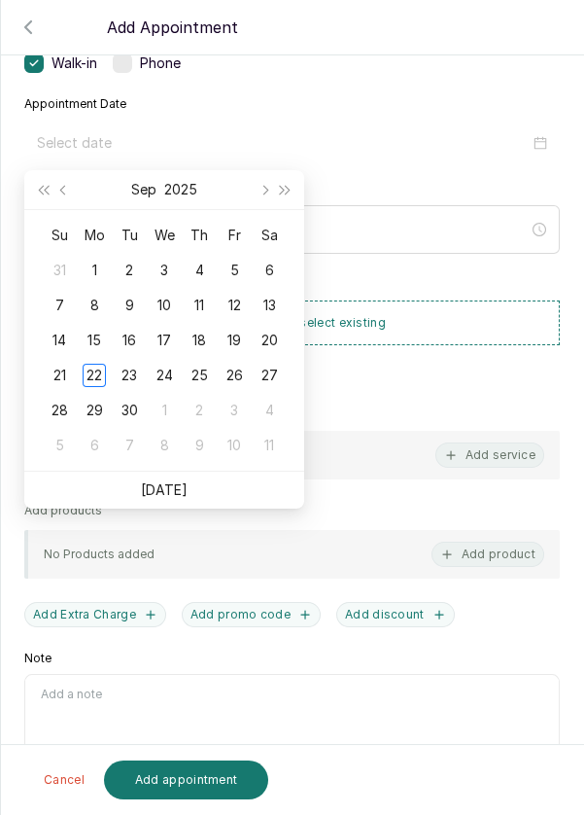
click at [131, 372] on div "23" at bounding box center [129, 375] width 23 height 23
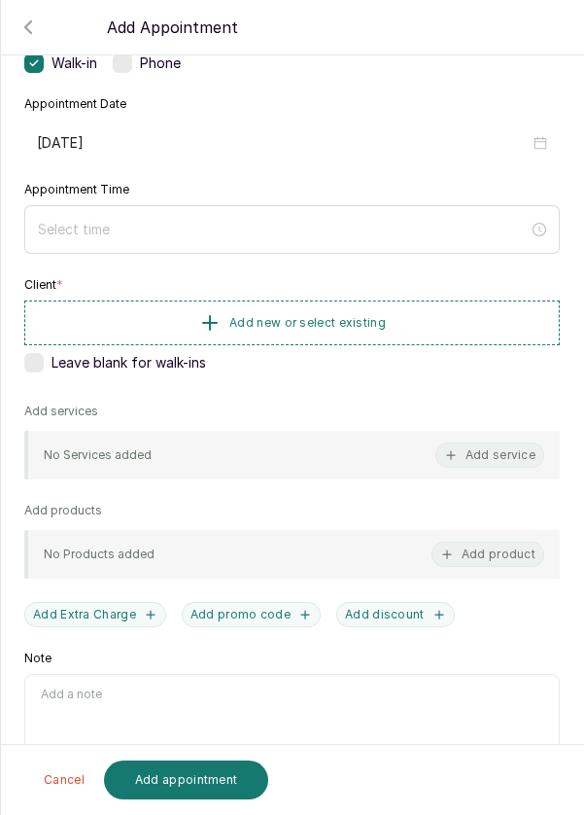
type input "[DATE]"
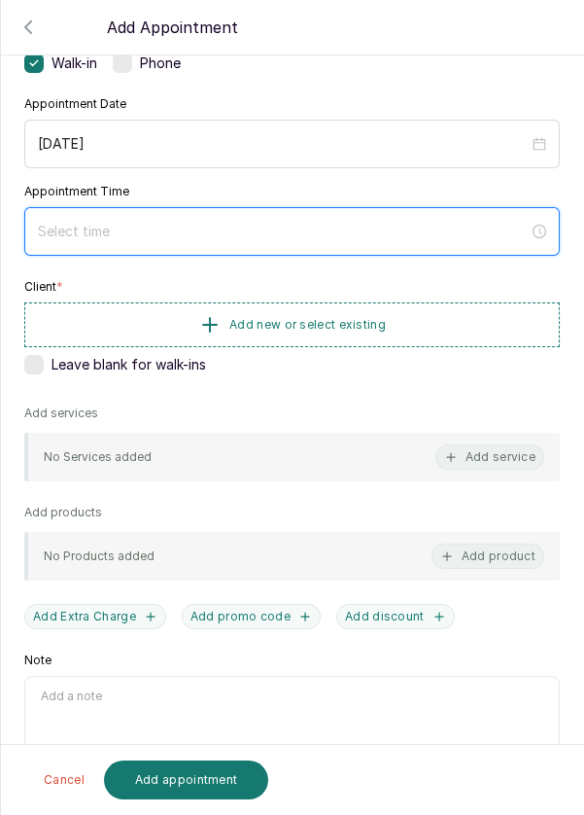
click at [293, 238] on input at bounding box center [283, 231] width 491 height 21
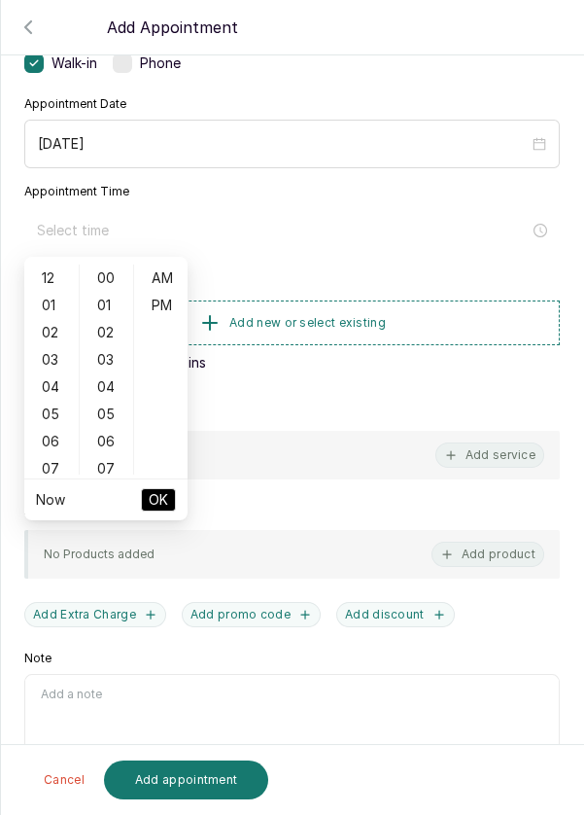
click at [46, 438] on div "06" at bounding box center [51, 441] width 47 height 27
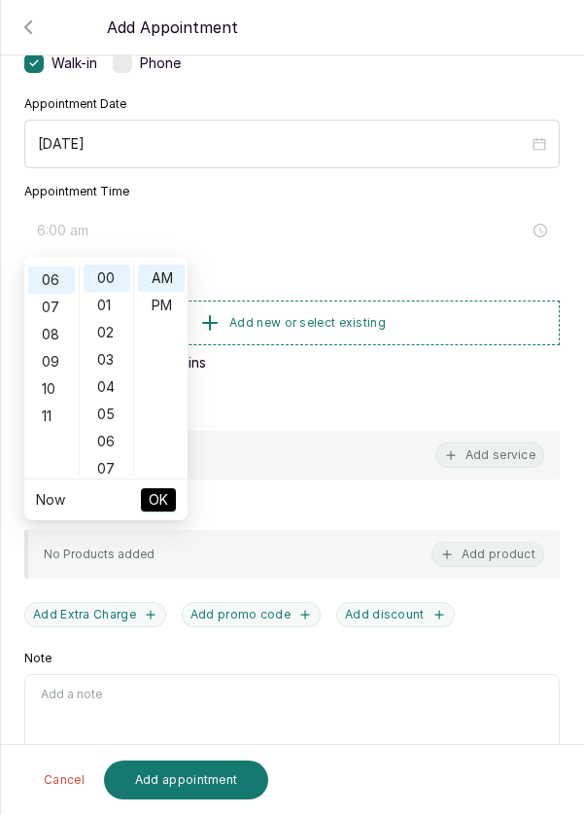
scroll to position [163, 0]
click at [164, 311] on div "PM" at bounding box center [161, 305] width 47 height 27
type input "6:00 pm"
click at [158, 516] on span "OK" at bounding box center [158, 499] width 19 height 37
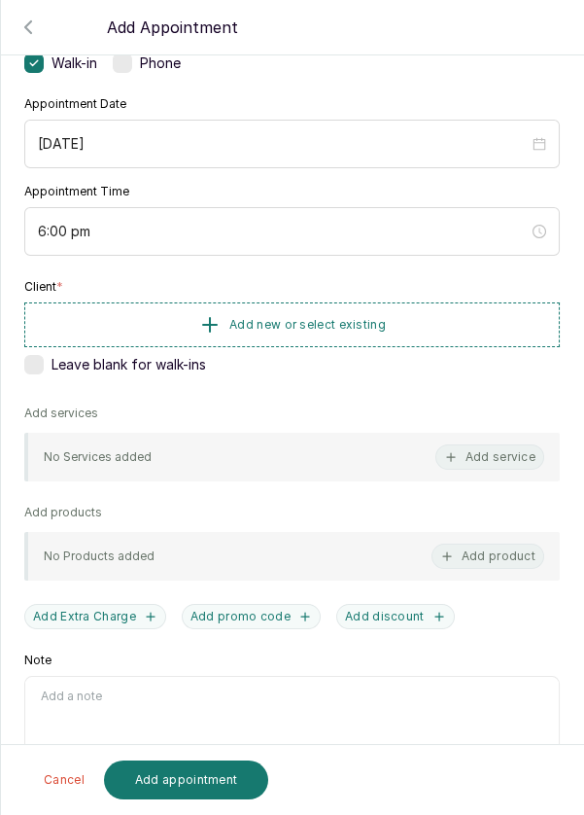
click at [343, 325] on span "Add new or select existing" at bounding box center [307, 325] width 156 height 16
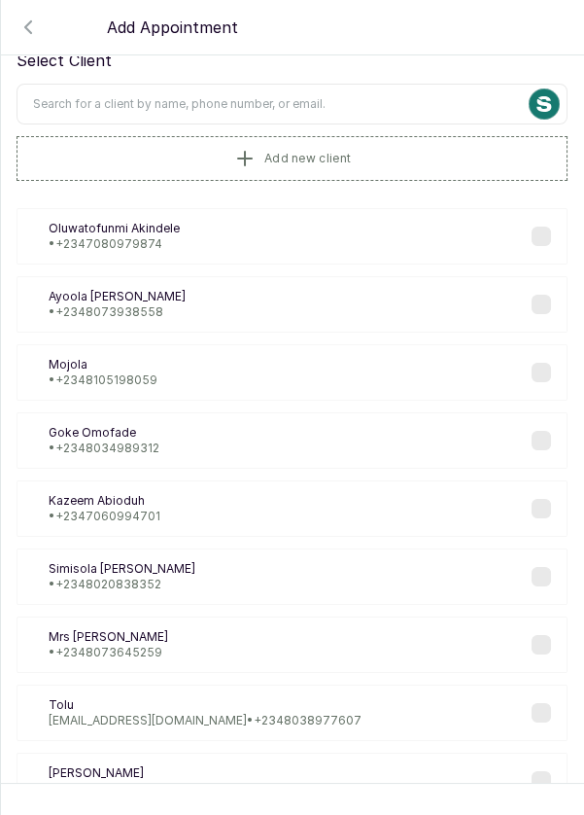
scroll to position [41, 0]
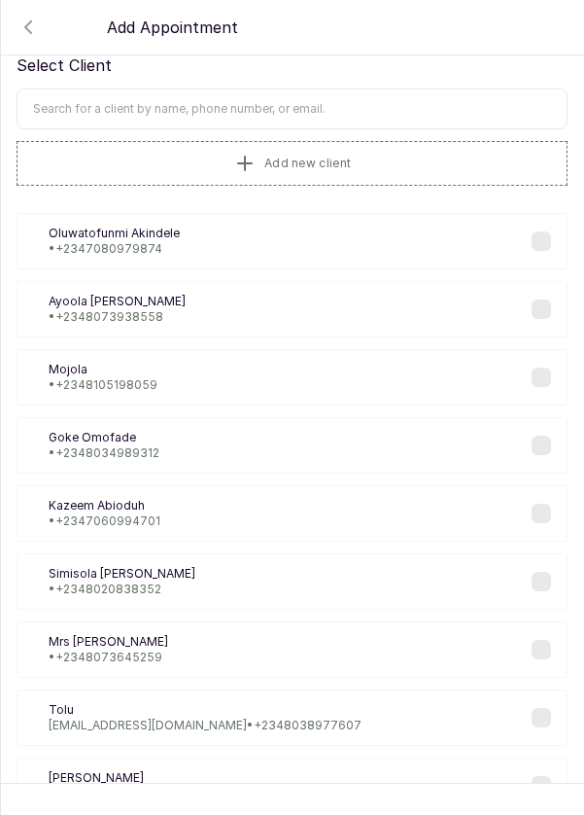
click at [401, 111] on input "text" at bounding box center [292, 108] width 551 height 41
click at [431, 108] on input "text" at bounding box center [292, 108] width 551 height 41
type input "Ms [PERSON_NAME]"
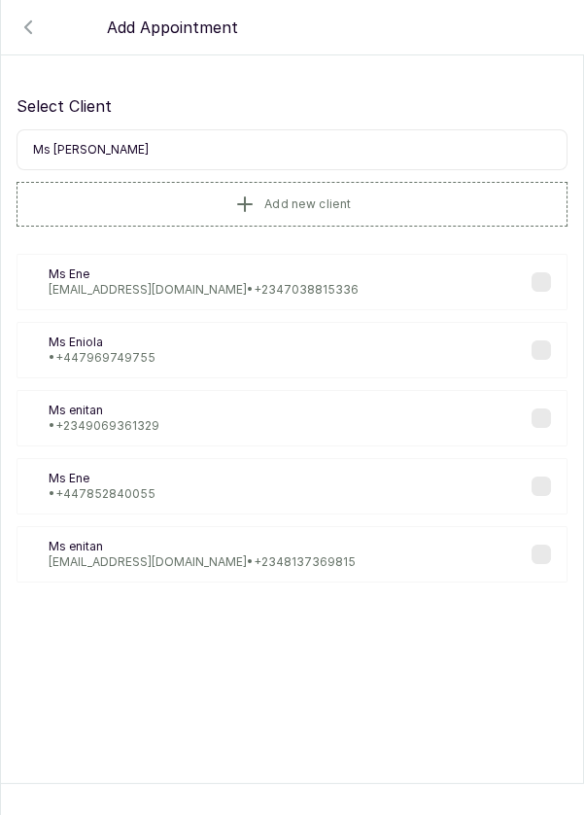
scroll to position [0, 0]
click at [307, 291] on div "ME Ms [PERSON_NAME] [PERSON_NAME][EMAIL_ADDRESS][DOMAIN_NAME] • [PHONE_NUMBER]" at bounding box center [292, 282] width 551 height 56
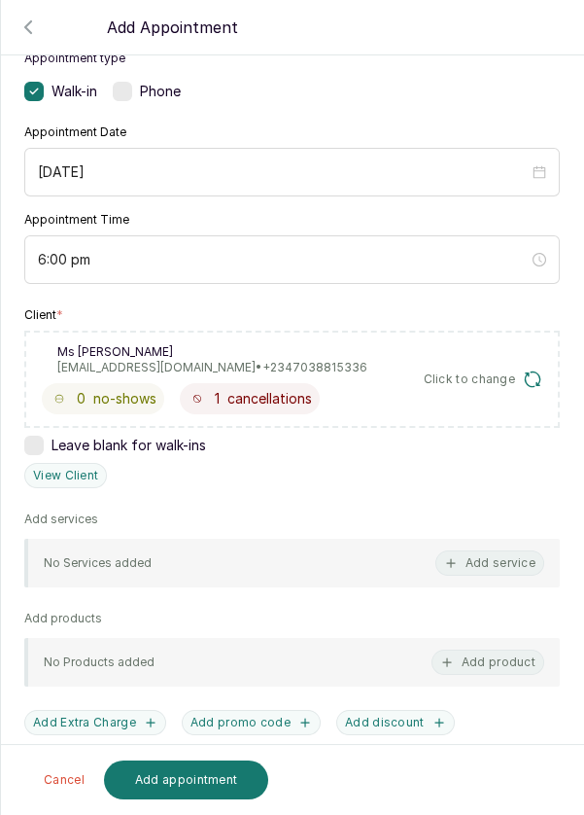
scroll to position [134, 0]
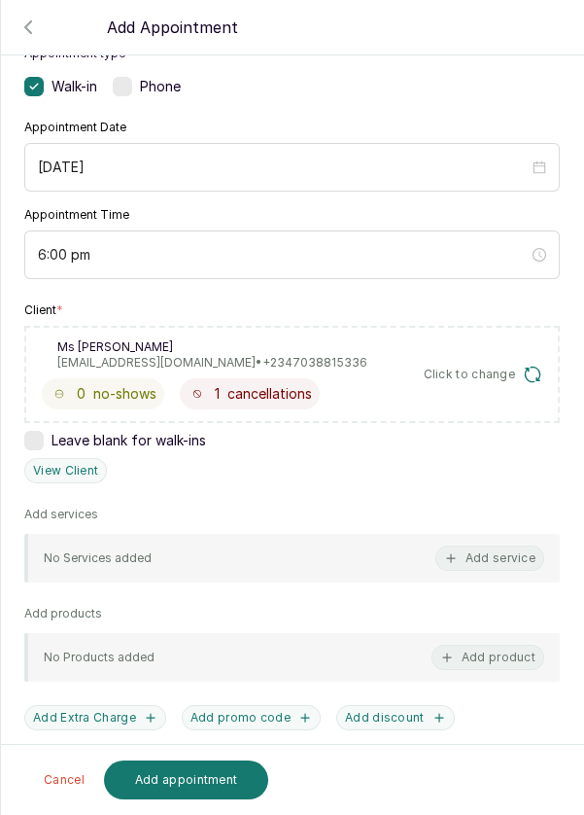
click at [497, 560] on button "Add service" at bounding box center [489, 557] width 109 height 25
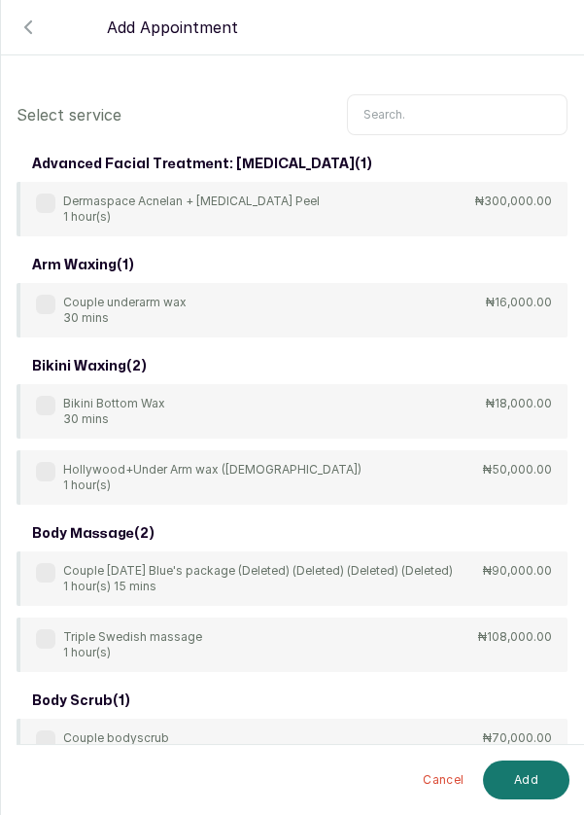
scroll to position [0, 0]
click at [436, 115] on input "text" at bounding box center [457, 114] width 221 height 41
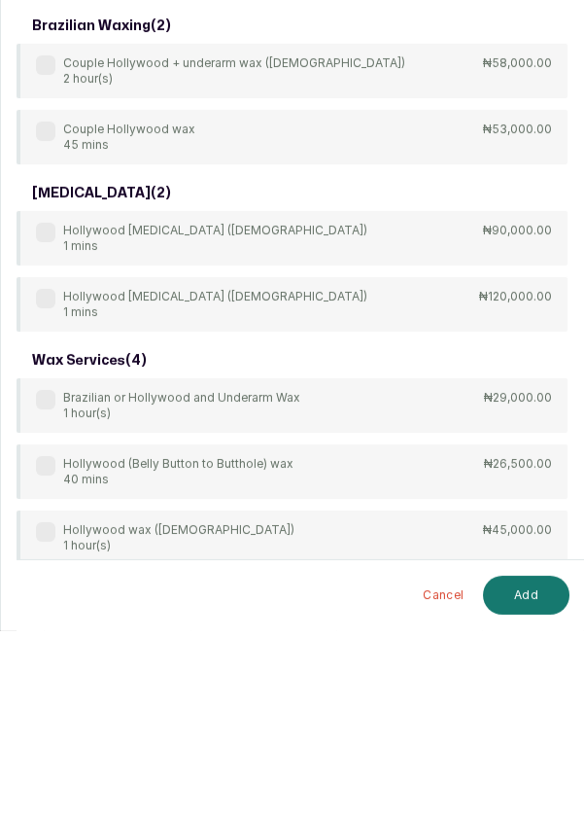
scroll to position [10, 0]
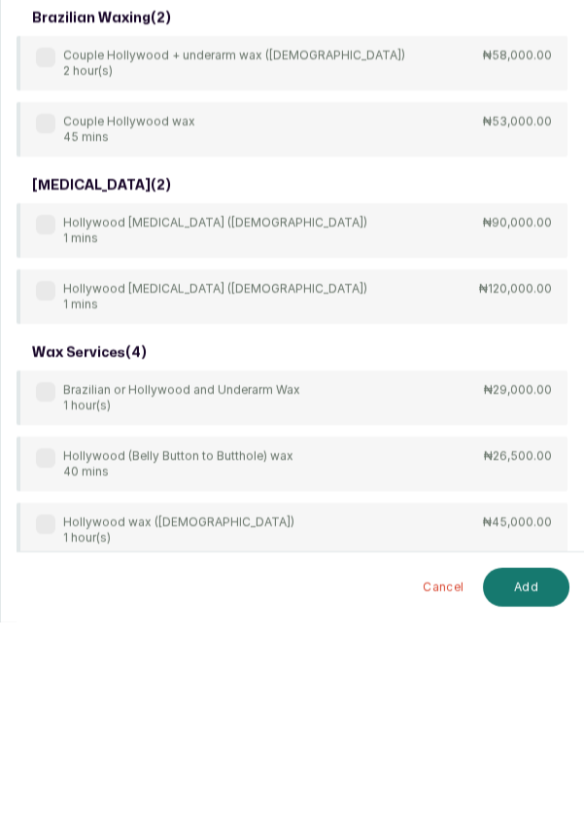
type input "[PERSON_NAME]"
click at [46, 578] on label at bounding box center [45, 583] width 19 height 19
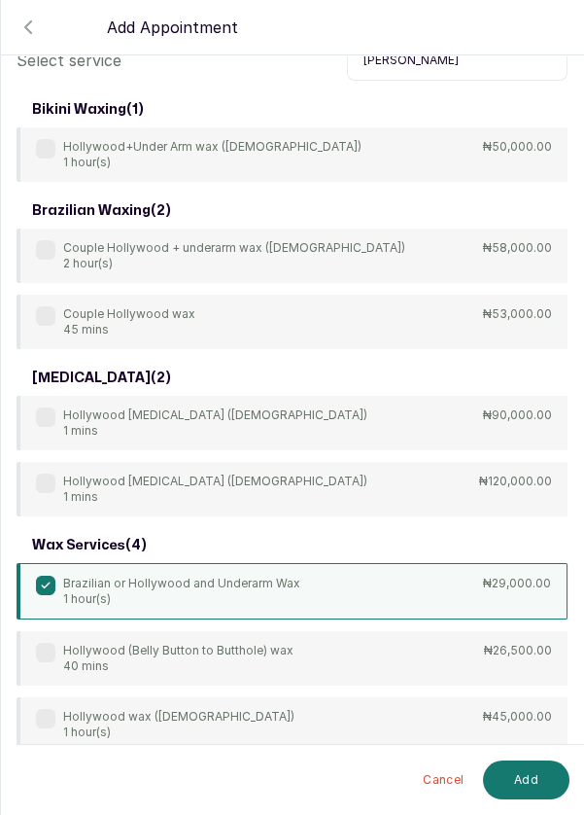
click at [525, 780] on button "Add" at bounding box center [526, 779] width 87 height 39
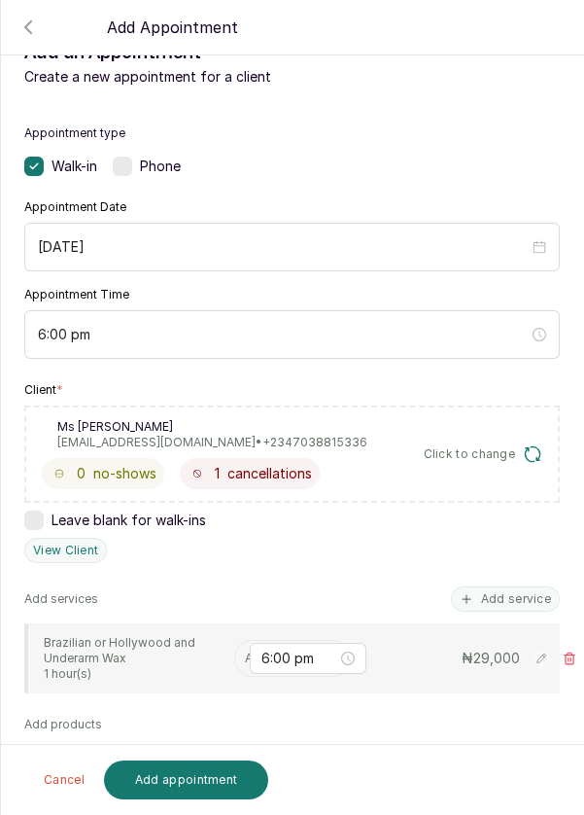
click at [245, 654] on input "text" at bounding box center [246, 658] width 3 height 14
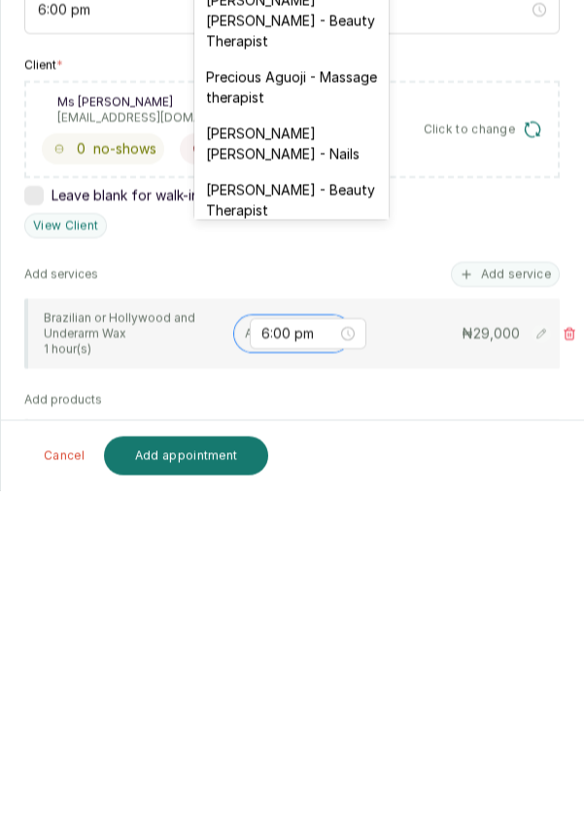
scroll to position [802, 0]
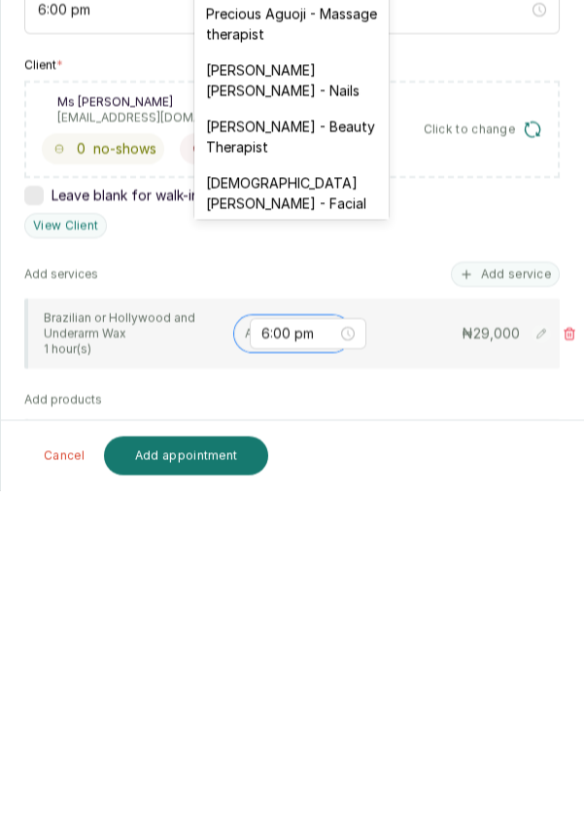
click at [331, 489] on div "[DEMOGRAPHIC_DATA][PERSON_NAME] - Facial" at bounding box center [291, 517] width 194 height 56
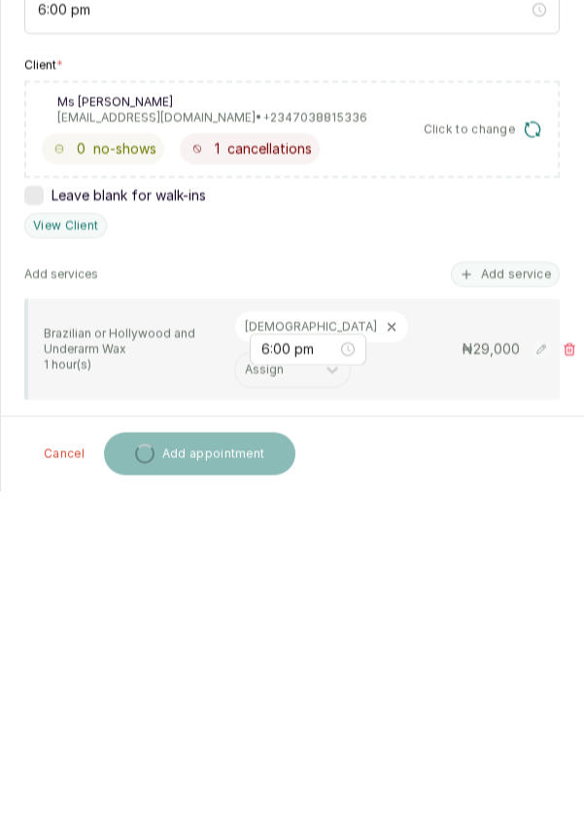
scroll to position [10, 0]
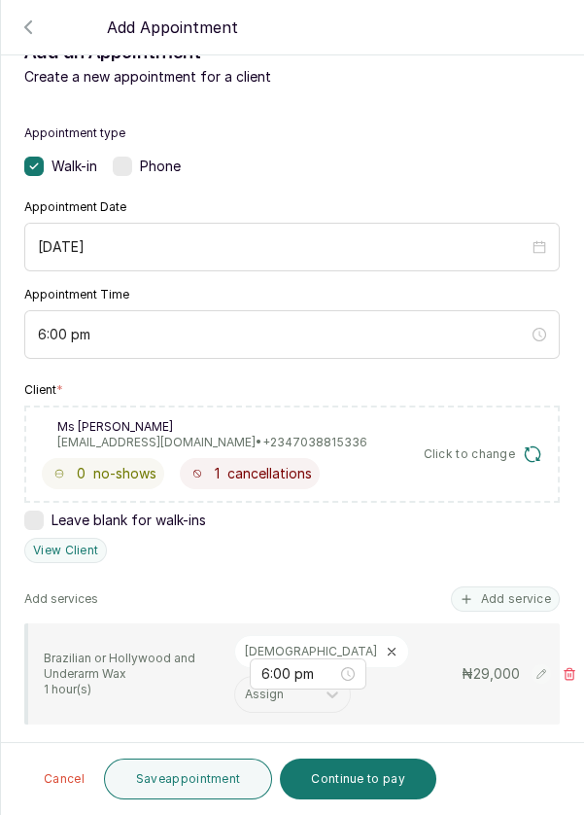
click at [196, 790] on button "Save appointment" at bounding box center [188, 778] width 169 height 41
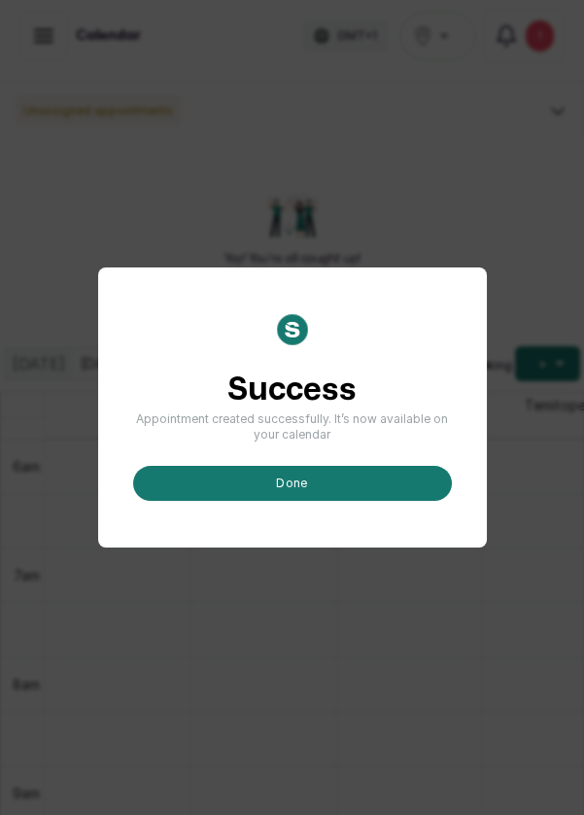
click at [375, 501] on button "done" at bounding box center [292, 483] width 319 height 35
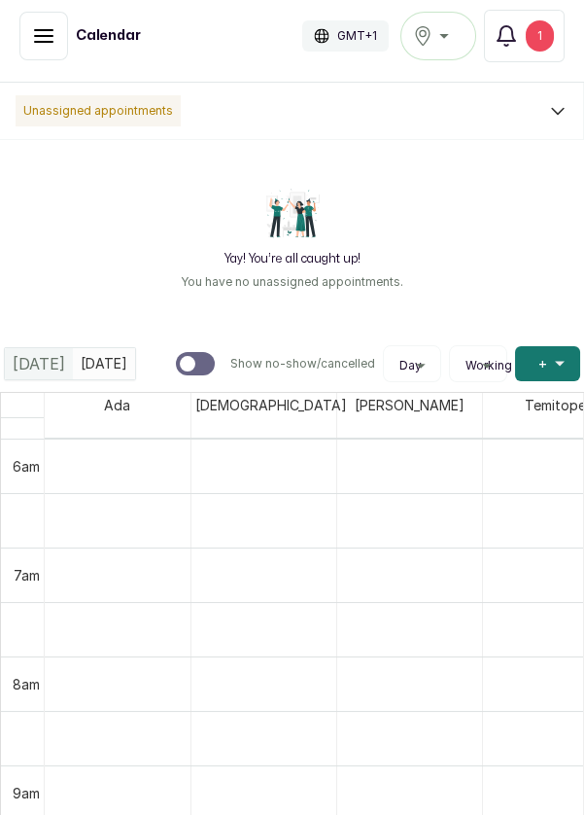
click at [545, 371] on span "+" at bounding box center [542, 363] width 9 height 19
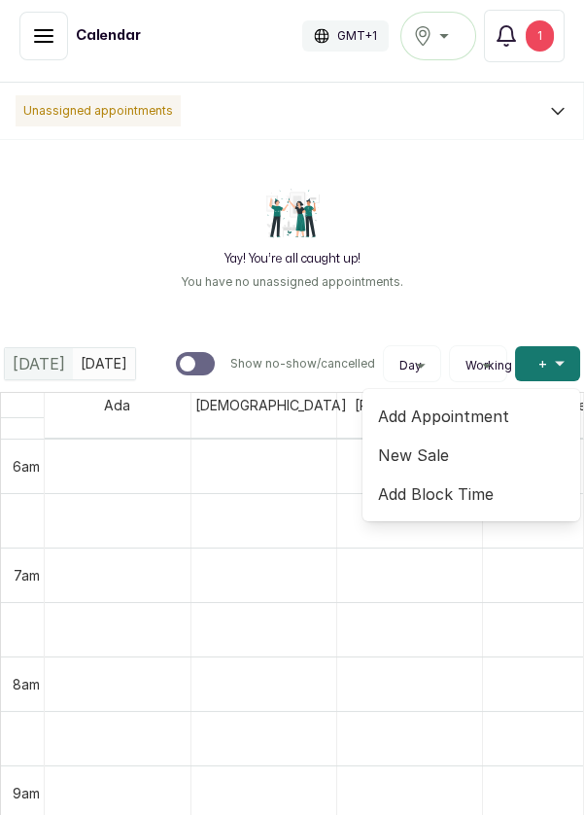
click at [457, 417] on span "Add Appointment" at bounding box center [471, 415] width 187 height 23
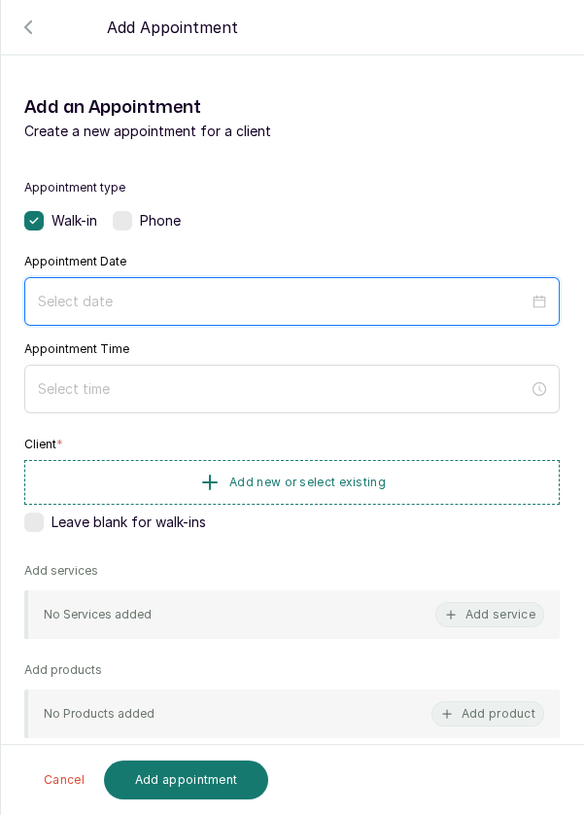
click at [450, 301] on input at bounding box center [283, 301] width 491 height 21
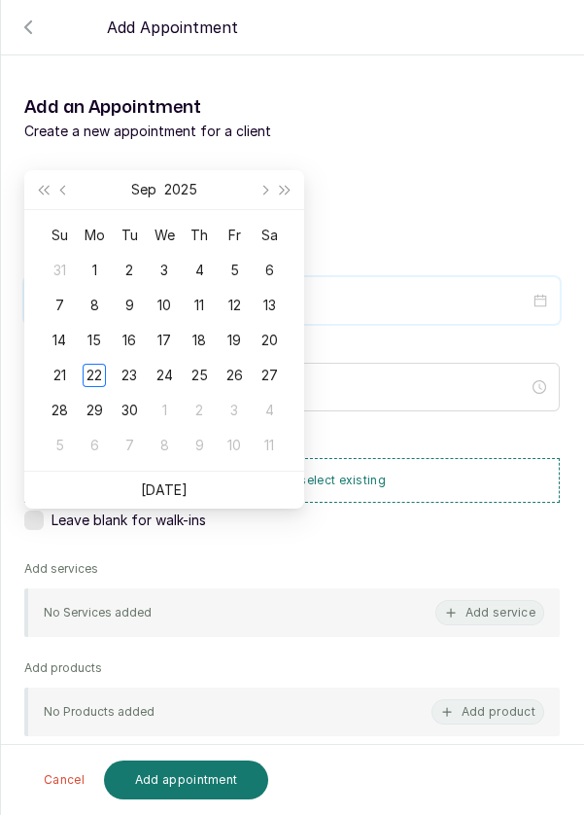
scroll to position [157, 0]
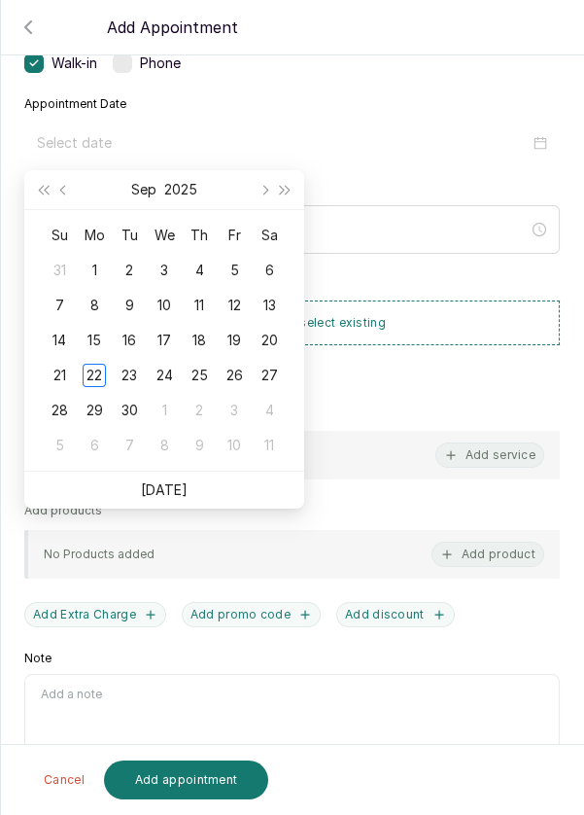
click at [138, 383] on div "23" at bounding box center [129, 375] width 23 height 23
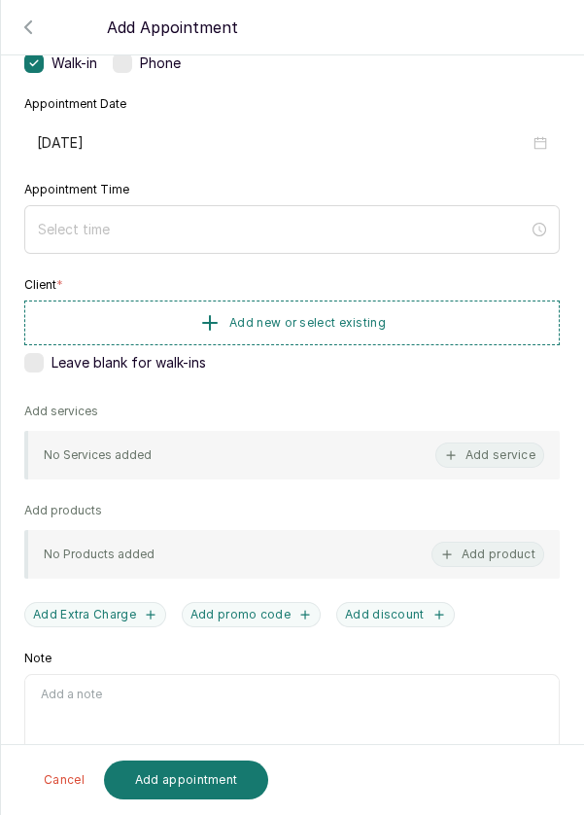
type input "[DATE]"
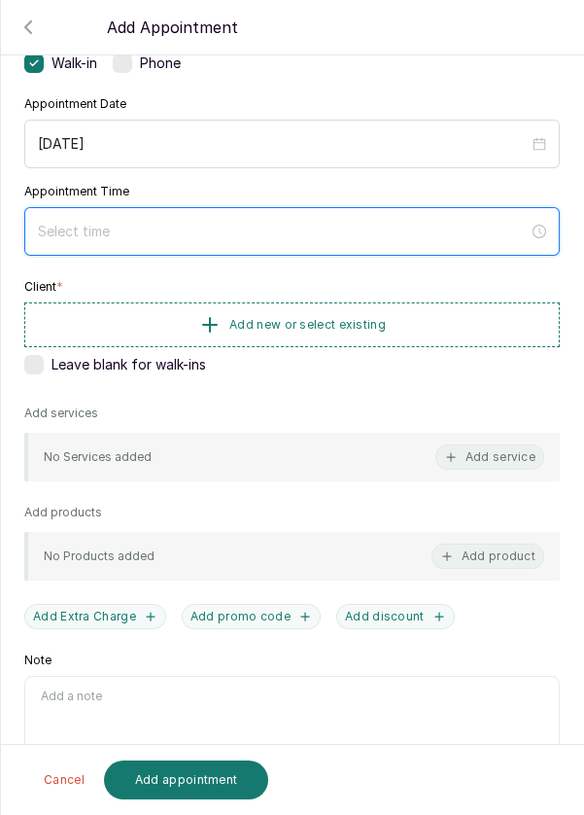
click at [188, 237] on input at bounding box center [283, 231] width 491 height 21
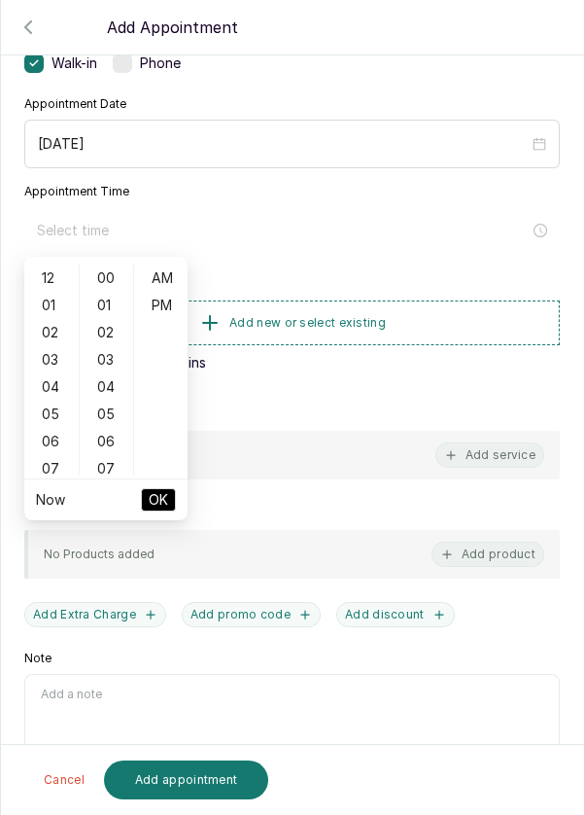
click at [56, 334] on div "02" at bounding box center [51, 332] width 47 height 27
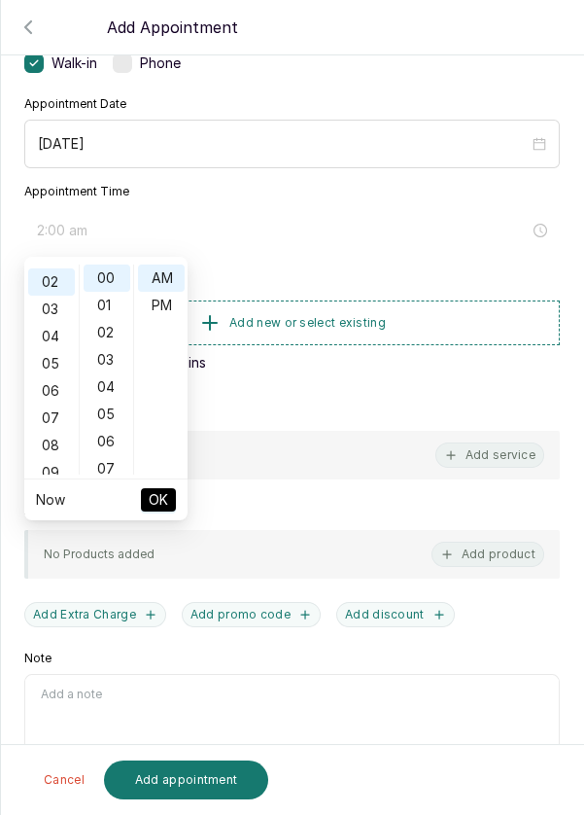
scroll to position [54, 0]
click at [158, 314] on div "PM" at bounding box center [161, 305] width 47 height 27
type input "2:00 pm"
click at [158, 506] on span "OK" at bounding box center [158, 499] width 19 height 37
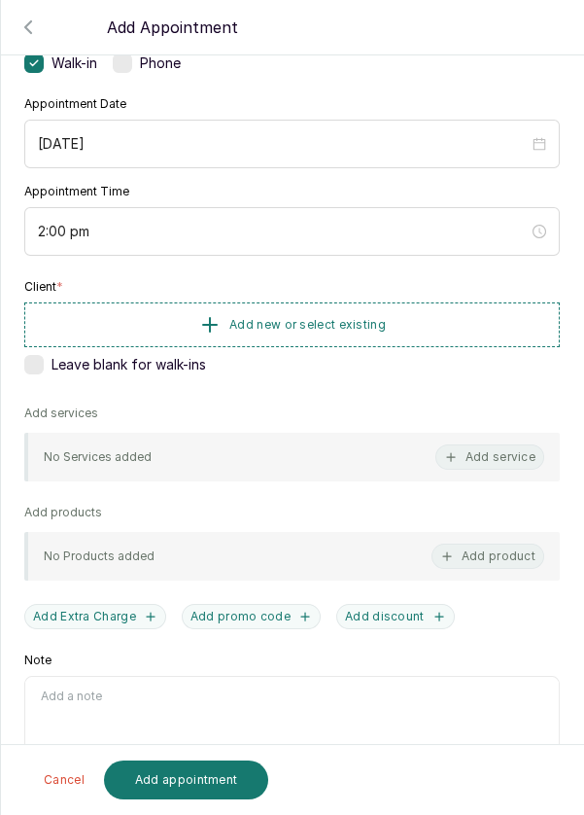
click at [275, 326] on span "Add new or select existing" at bounding box center [307, 325] width 156 height 16
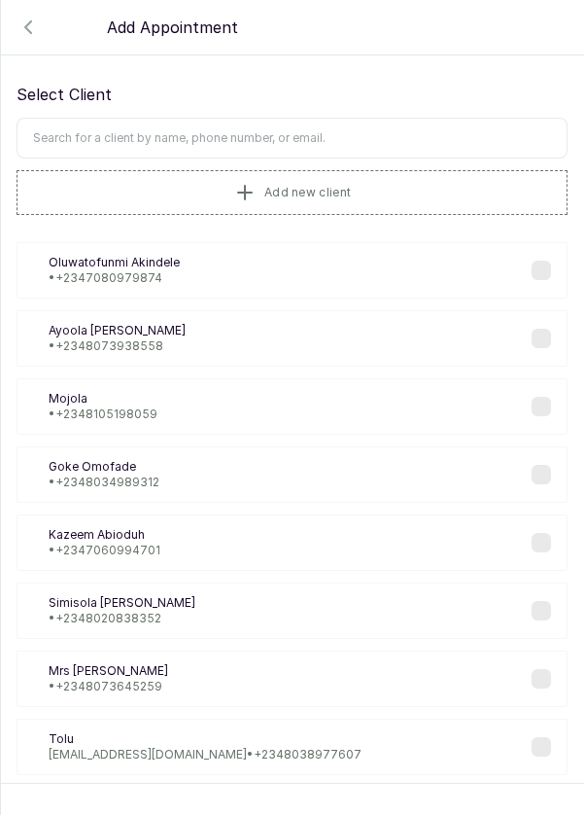
scroll to position [0, 0]
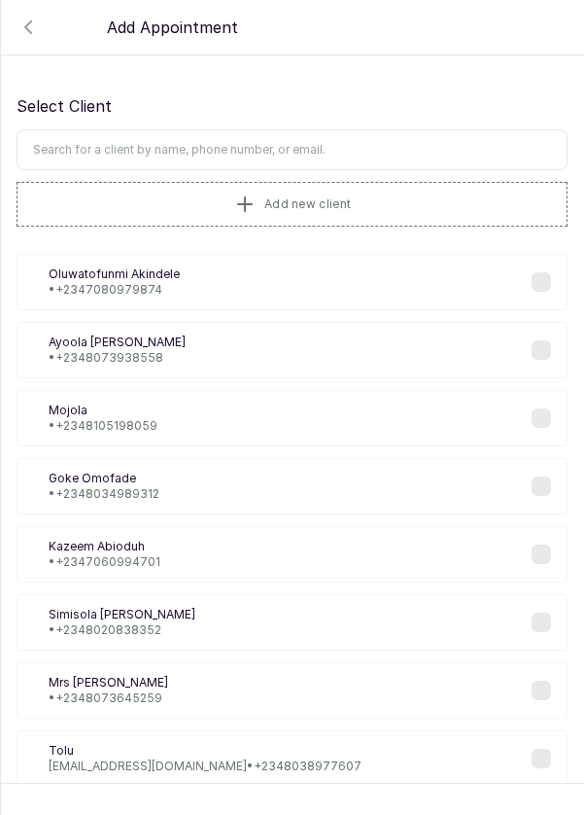
click at [269, 156] on input "text" at bounding box center [292, 149] width 551 height 41
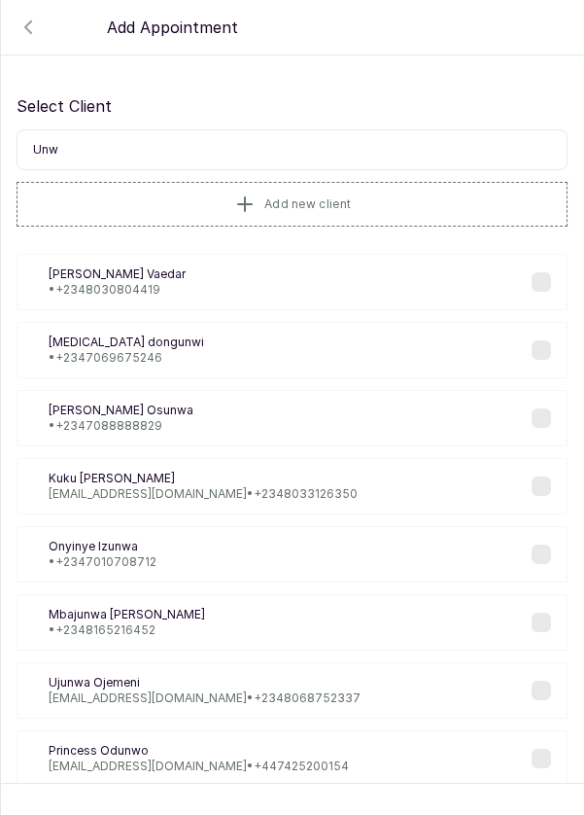
type input "Unwa"
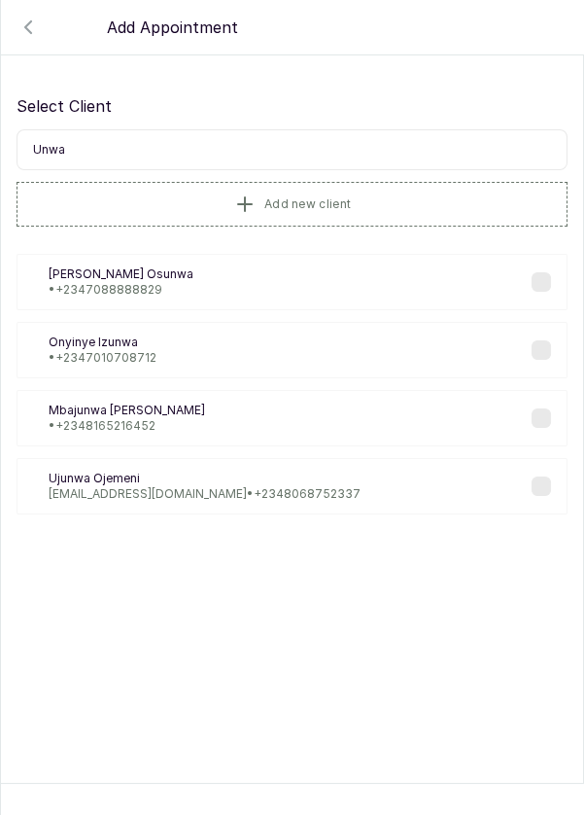
click at [320, 209] on span "Add new client" at bounding box center [307, 204] width 87 height 16
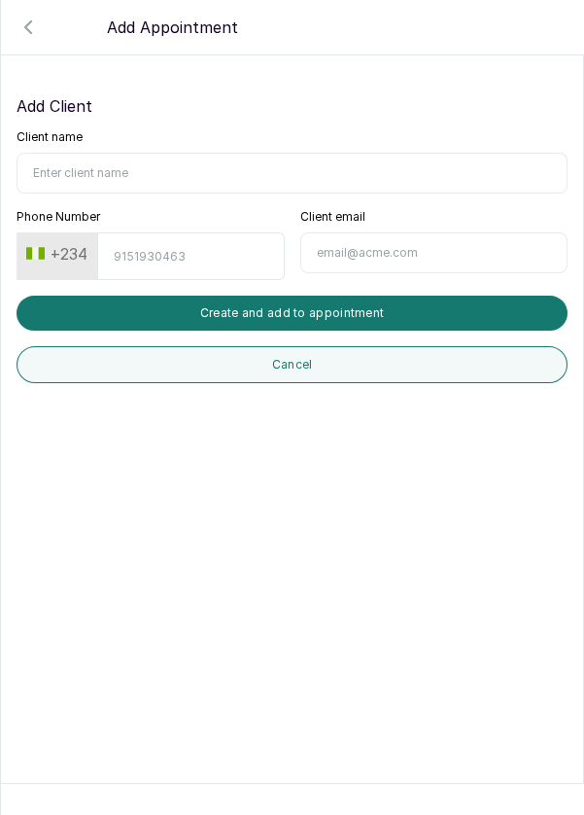
click at [176, 176] on input "Client name" at bounding box center [292, 173] width 551 height 41
type input "[PERSON_NAME]"
click at [208, 260] on input "Phone Number" at bounding box center [190, 256] width 187 height 48
type input "8078793832"
click at [351, 317] on button "Create and add to appointment" at bounding box center [292, 312] width 551 height 35
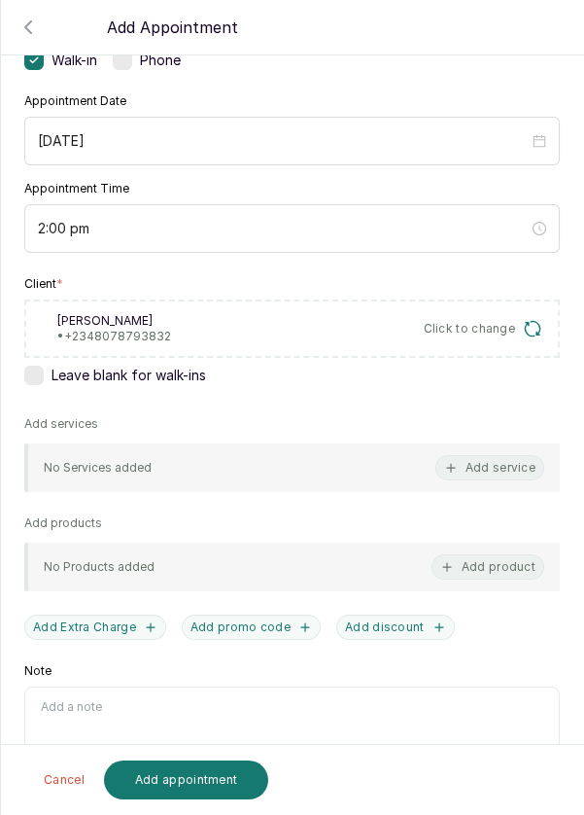
scroll to position [167, 0]
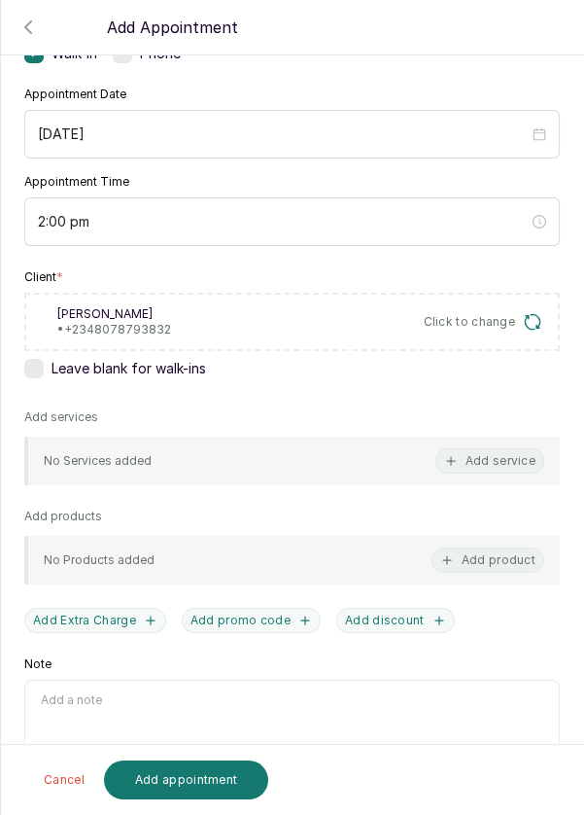
click at [500, 462] on button "Add service" at bounding box center [489, 460] width 109 height 25
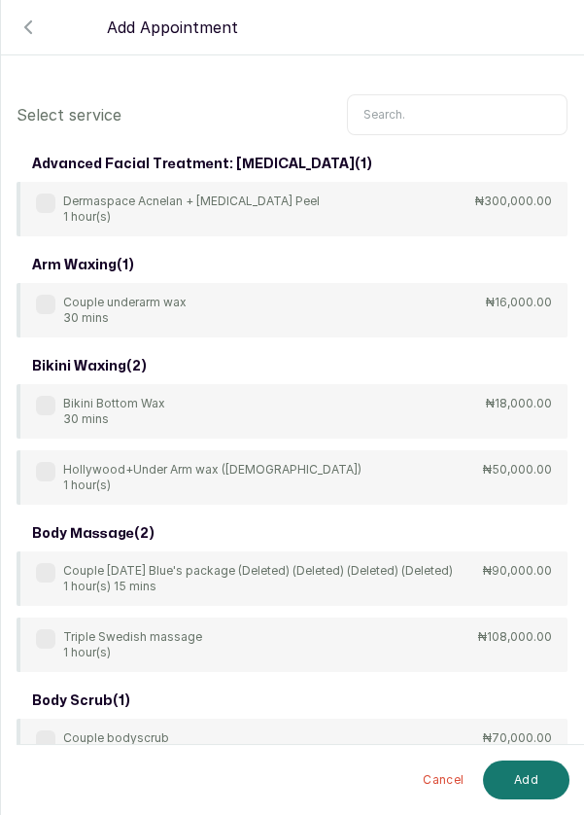
scroll to position [15, 0]
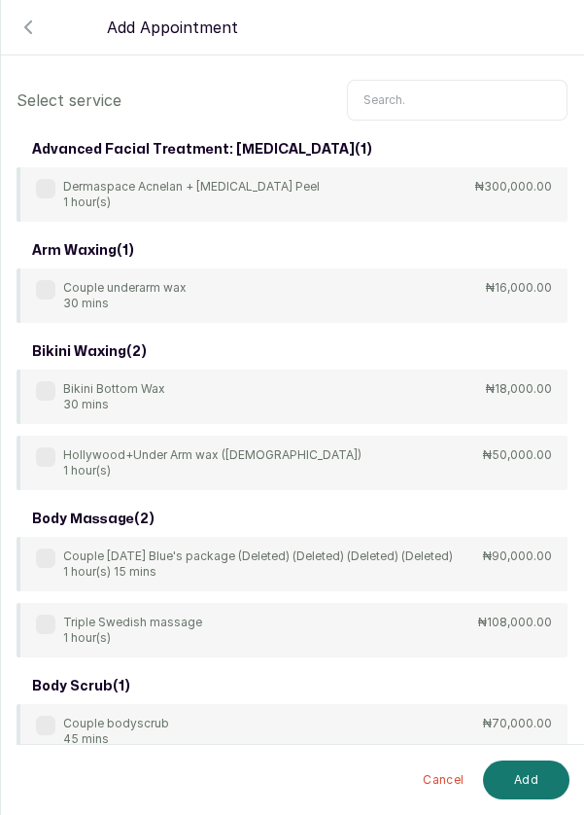
click at [440, 80] on input "text" at bounding box center [457, 100] width 221 height 41
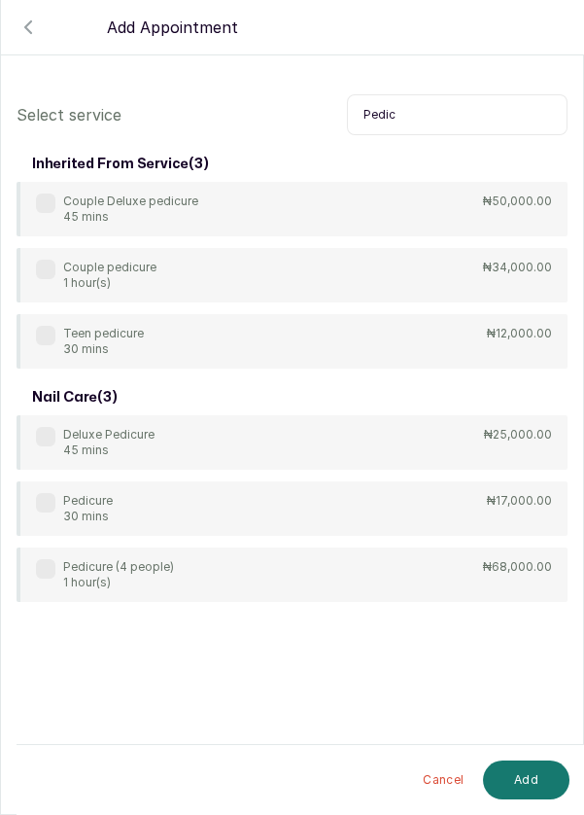
scroll to position [39, 0]
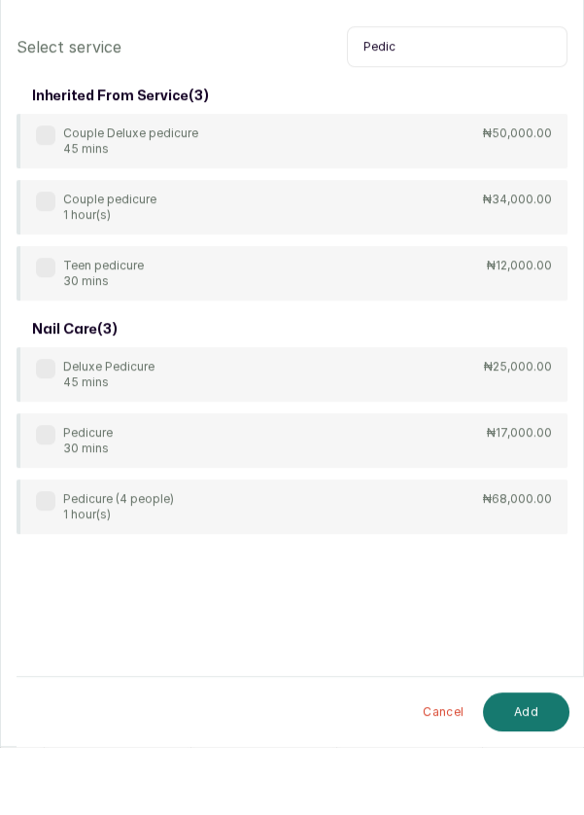
type input "Pedic"
click at [56, 493] on div "Pedicure 30 mins" at bounding box center [74, 508] width 77 height 31
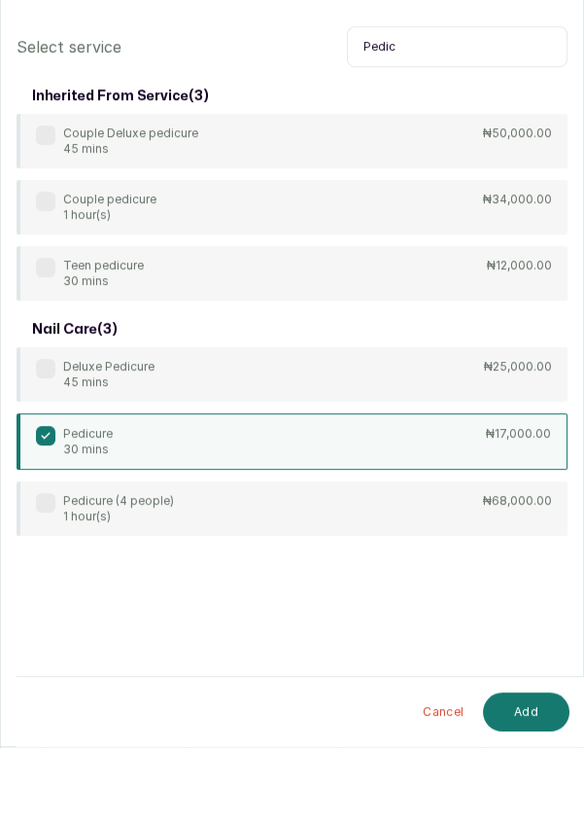
scroll to position [10, 0]
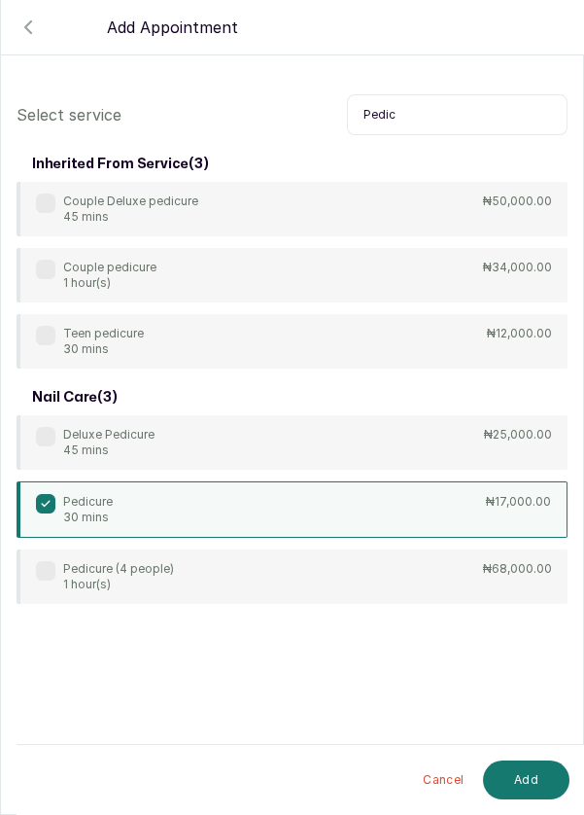
click at [516, 783] on button "Add" at bounding box center [526, 779] width 87 height 39
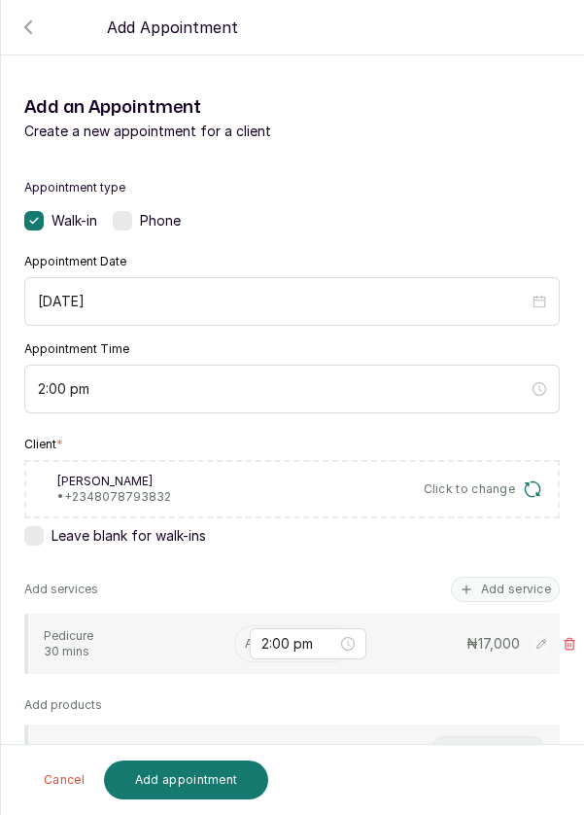
click at [513, 576] on button "Add service" at bounding box center [505, 588] width 109 height 25
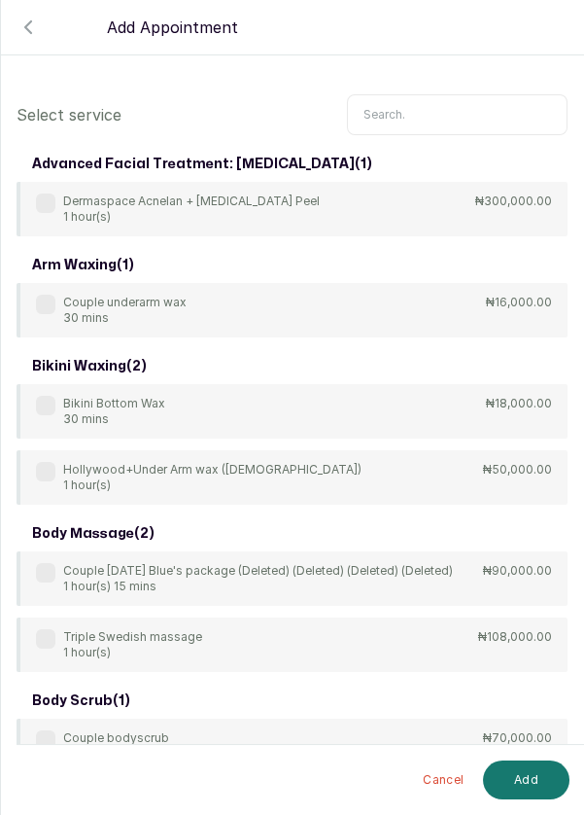
scroll to position [0, 0]
click at [418, 118] on input "text" at bounding box center [457, 114] width 221 height 41
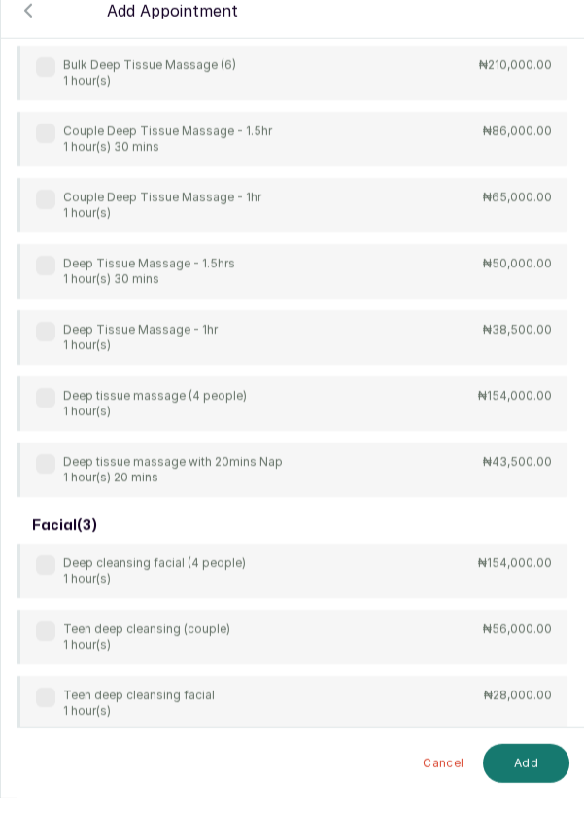
scroll to position [258, 0]
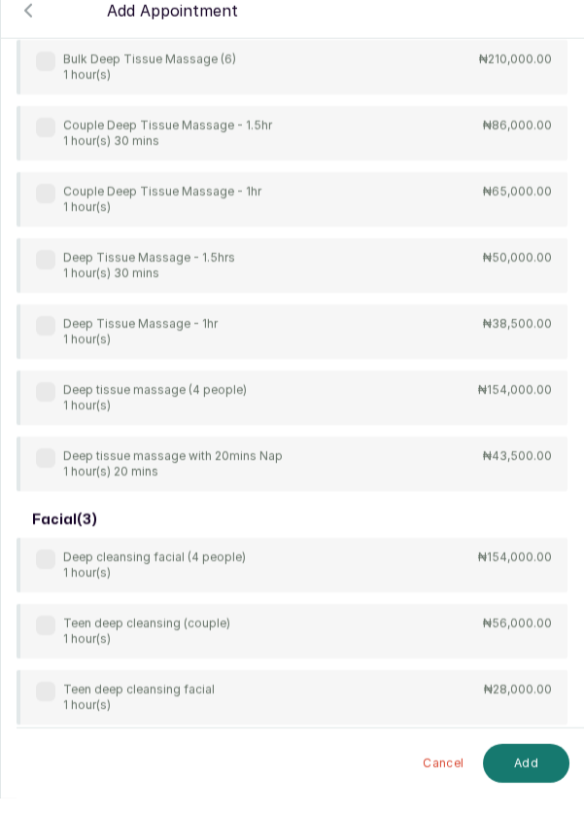
type input "Deep"
click at [52, 347] on label at bounding box center [45, 341] width 19 height 19
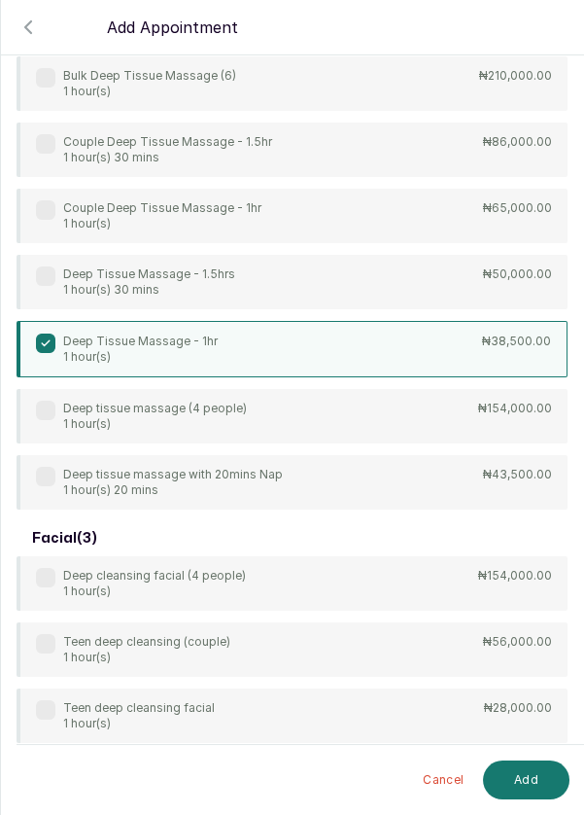
scroll to position [257, 0]
click at [525, 784] on button "Add" at bounding box center [526, 779] width 87 height 39
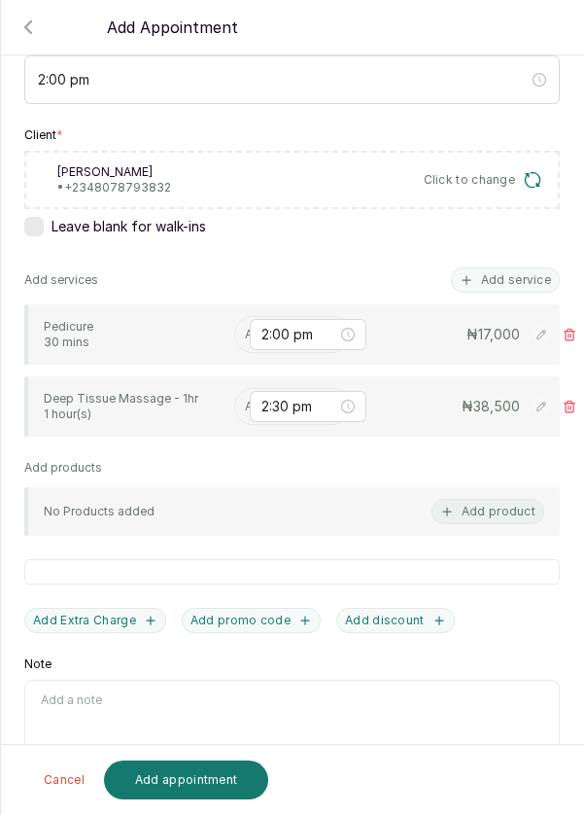
scroll to position [314, 0]
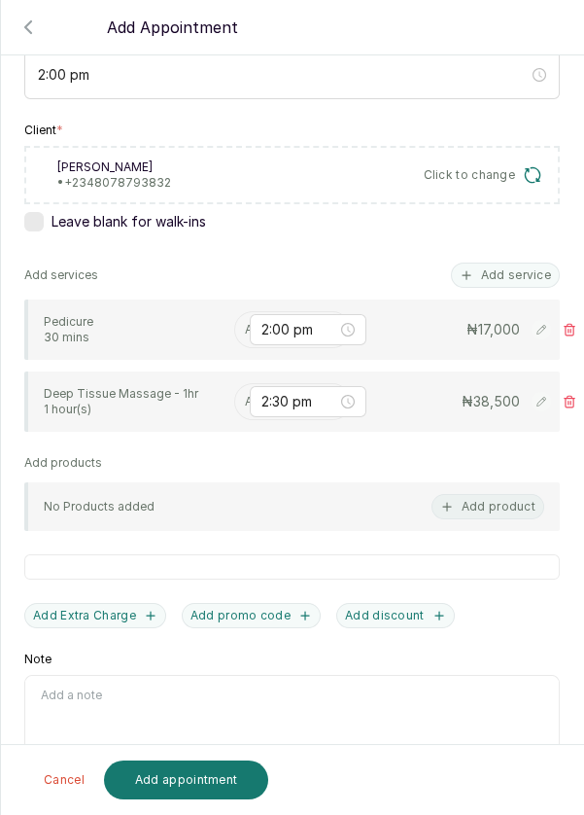
click at [245, 326] on input "text" at bounding box center [246, 330] width 3 height 14
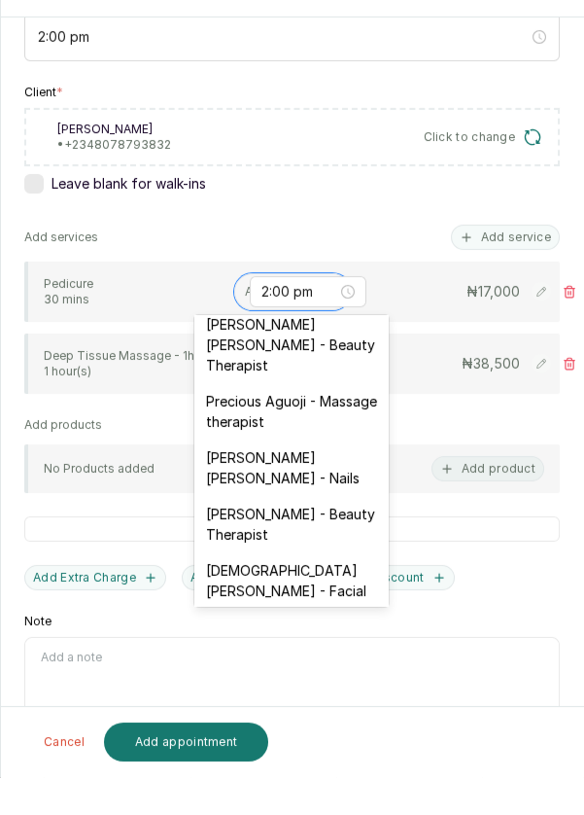
scroll to position [10, 0]
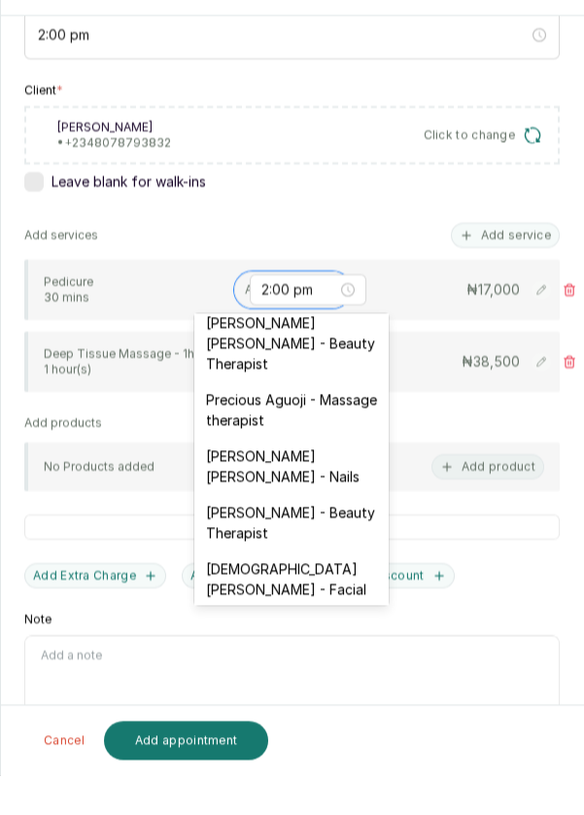
click at [315, 477] on div "[PERSON_NAME] [PERSON_NAME] - Nails" at bounding box center [291, 505] width 194 height 56
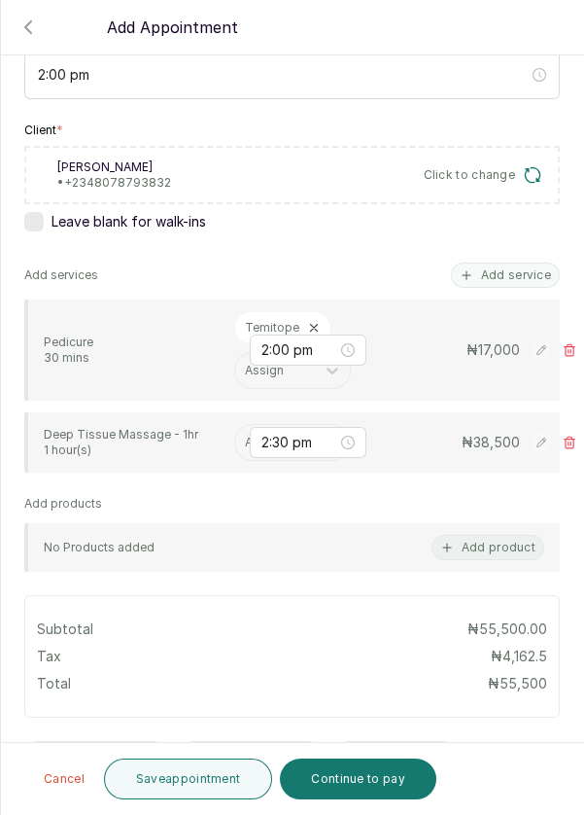
click at [245, 438] on input "text" at bounding box center [246, 442] width 3 height 14
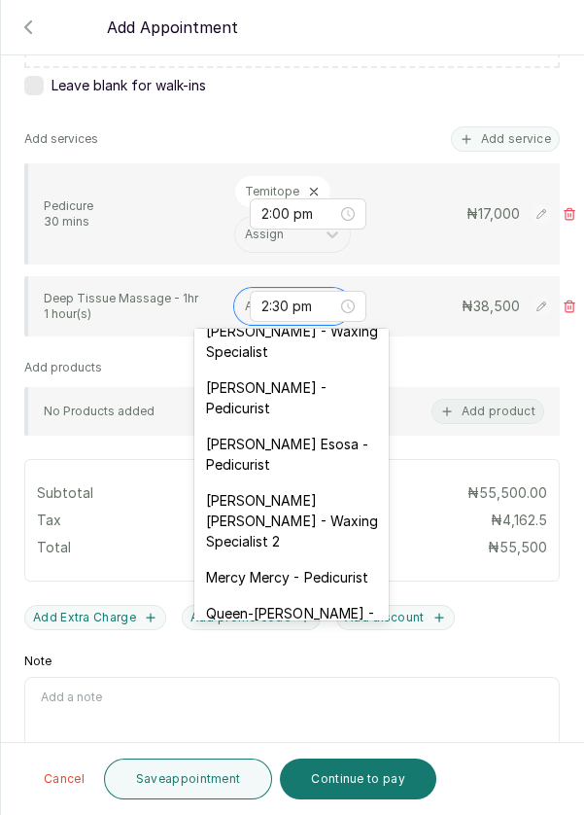
scroll to position [193, 0]
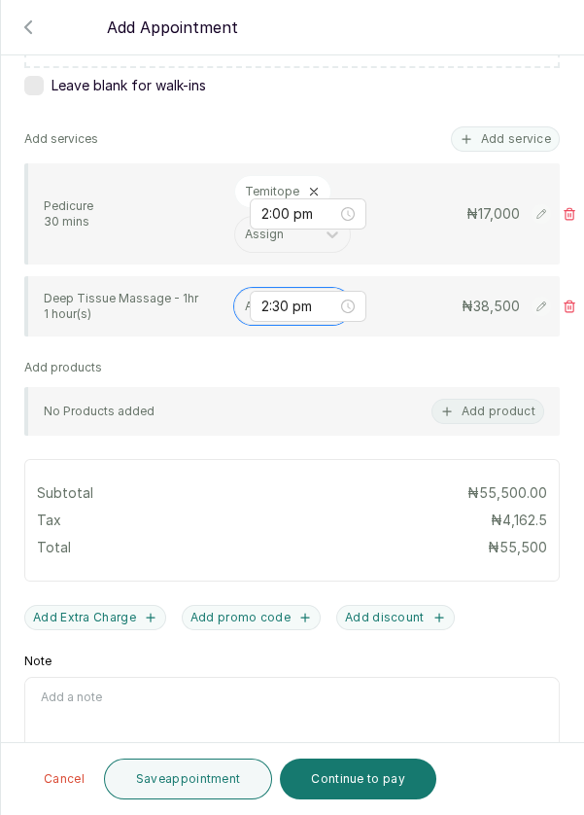
click at [245, 304] on input "text" at bounding box center [246, 306] width 3 height 14
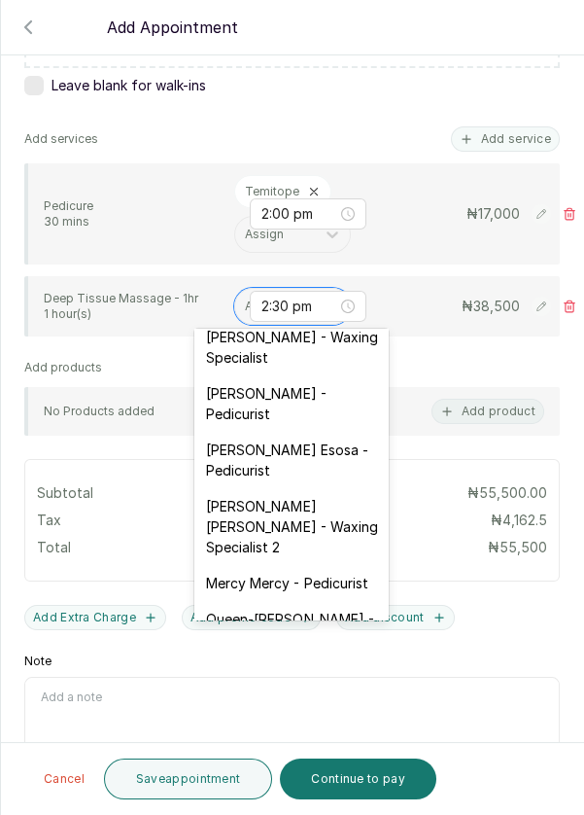
scroll to position [216, 0]
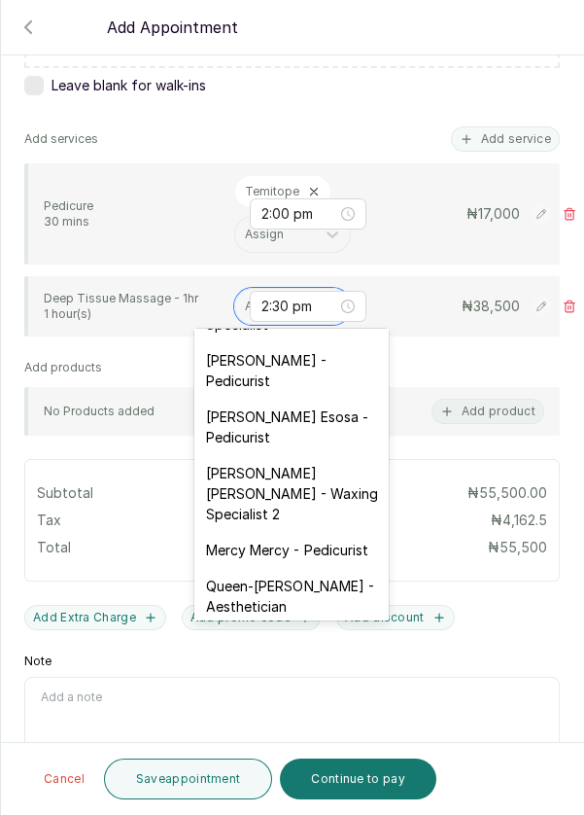
click at [311, 381] on div "[PERSON_NAME] - Pedicurist" at bounding box center [291, 370] width 194 height 56
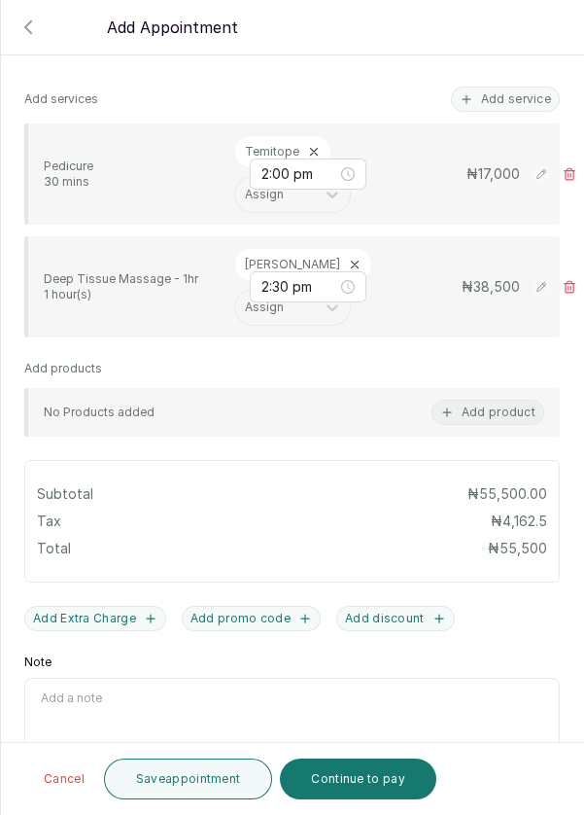
scroll to position [493, 0]
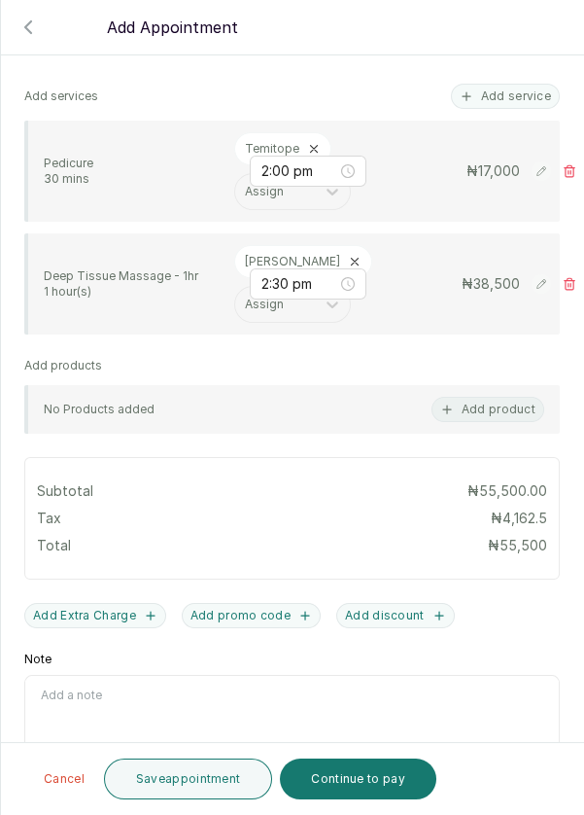
click at [196, 792] on button "Save appointment" at bounding box center [188, 778] width 169 height 41
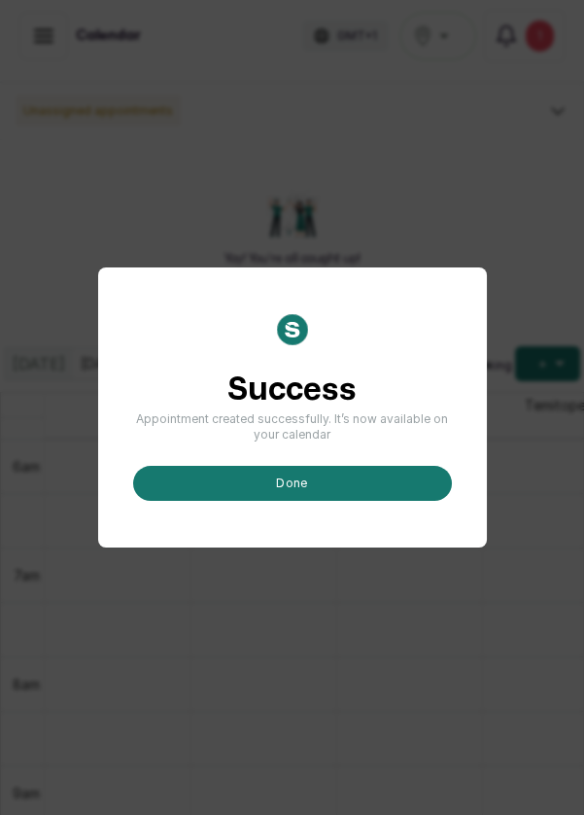
click at [312, 501] on button "done" at bounding box center [292, 483] width 319 height 35
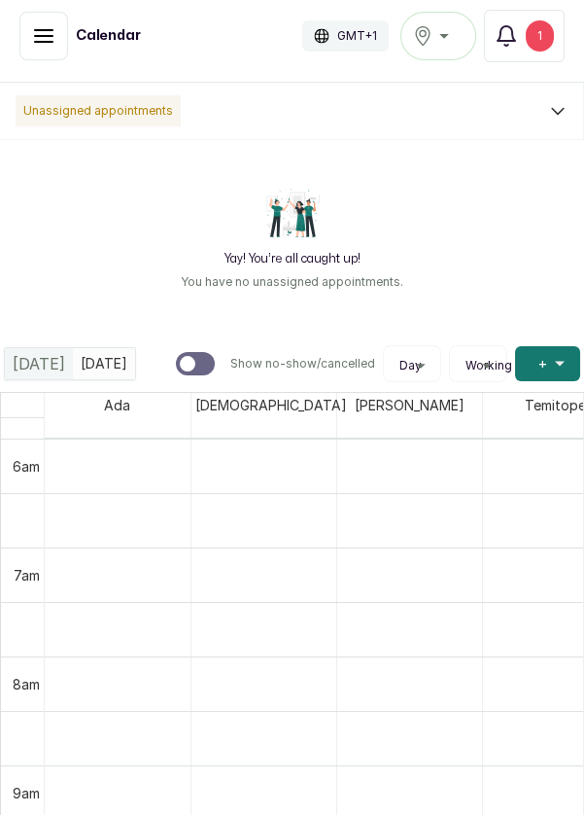
click at [542, 376] on button "Add +" at bounding box center [547, 363] width 65 height 35
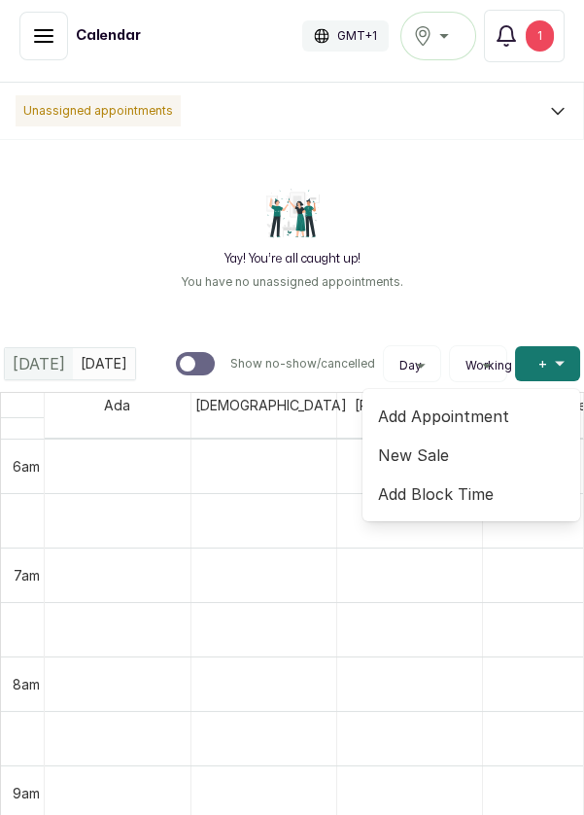
click at [492, 418] on span "Add Appointment" at bounding box center [471, 415] width 187 height 23
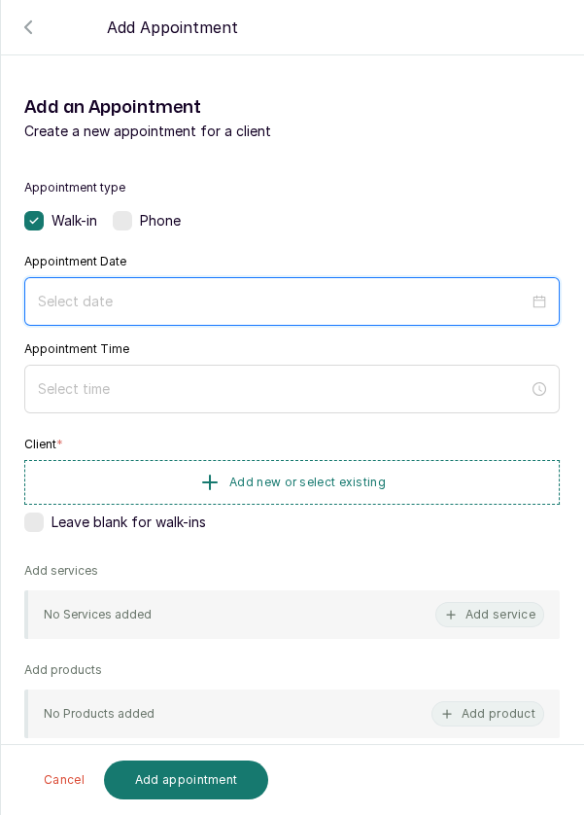
click at [156, 311] on div at bounding box center [292, 301] width 536 height 49
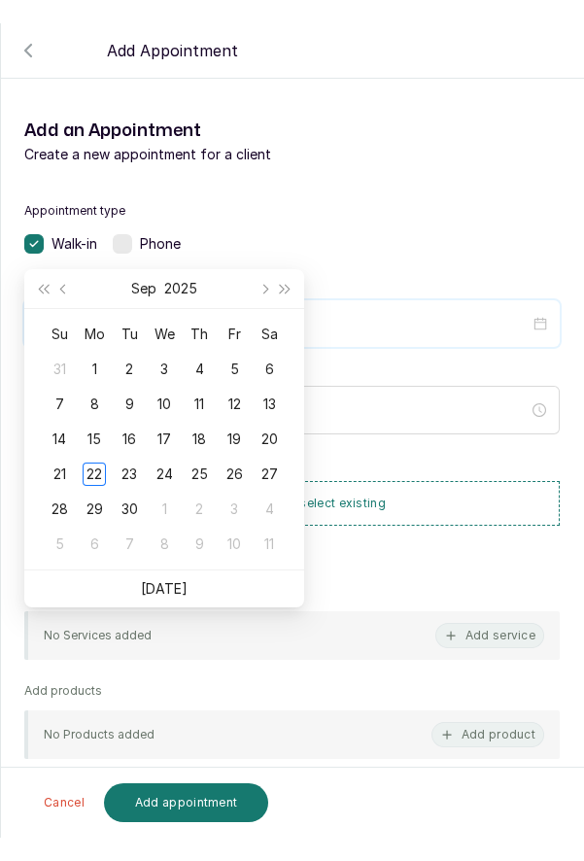
scroll to position [157, 0]
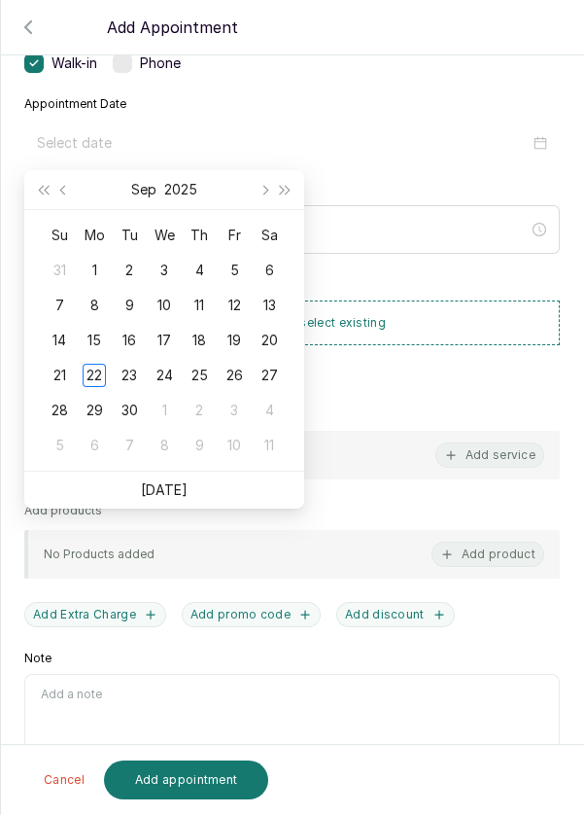
click at [128, 374] on div "23" at bounding box center [129, 375] width 23 height 23
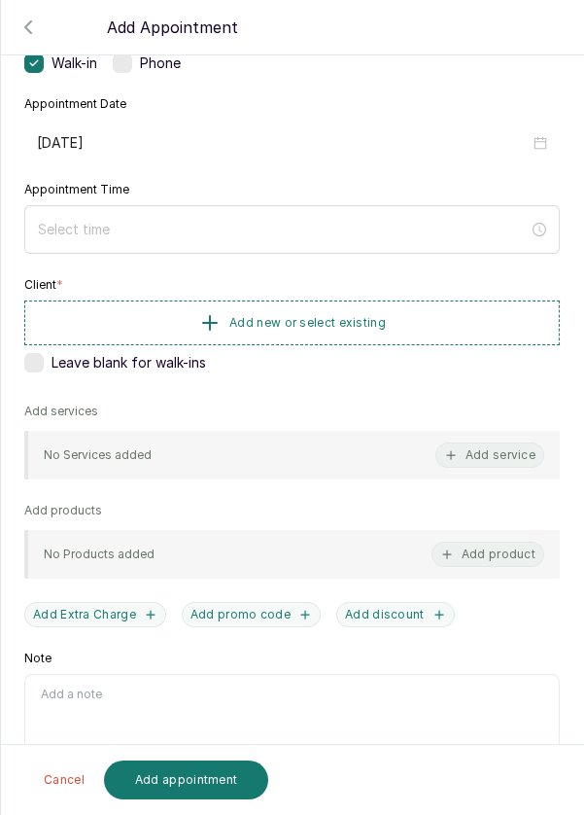
type input "[DATE]"
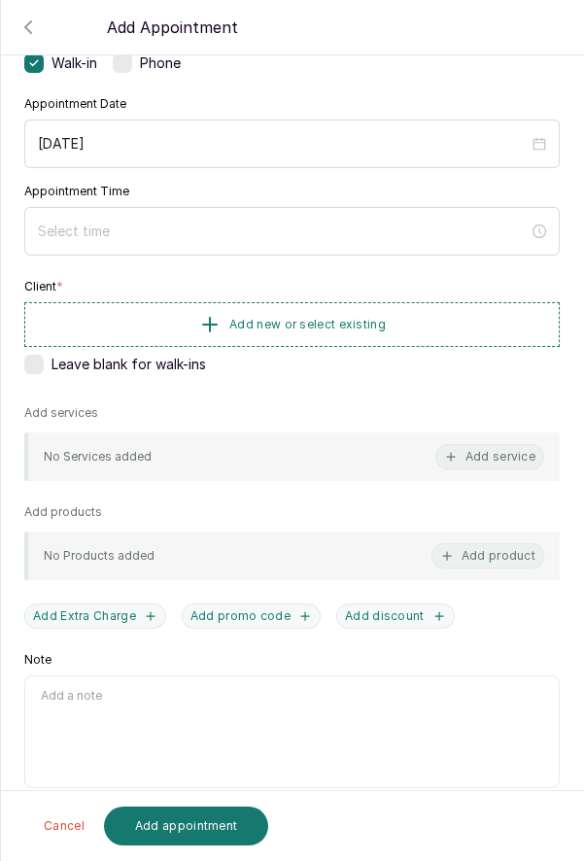
scroll to position [112, 0]
